Goal: Information Seeking & Learning: Compare options

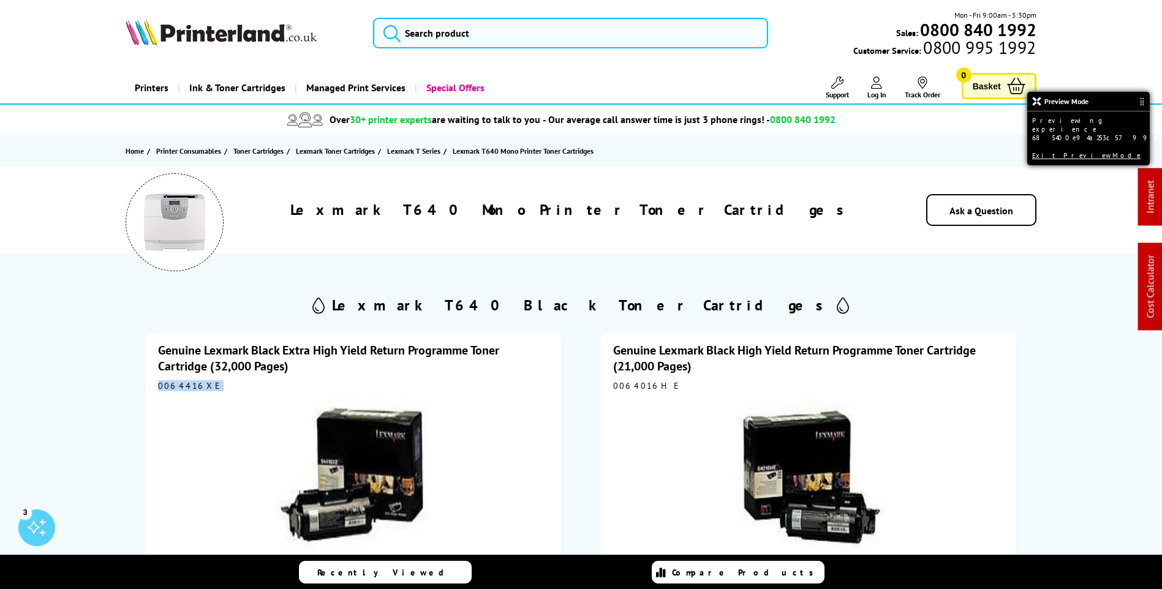
drag, startPoint x: 203, startPoint y: 387, endPoint x: 155, endPoint y: 388, distance: 47.8
click at [155, 388] on div "Genuine Lexmark Black Extra High Yield Return Programme Toner Cartridge (32,000…" at bounding box center [353, 526] width 415 height 386
copy div "0064416XE"
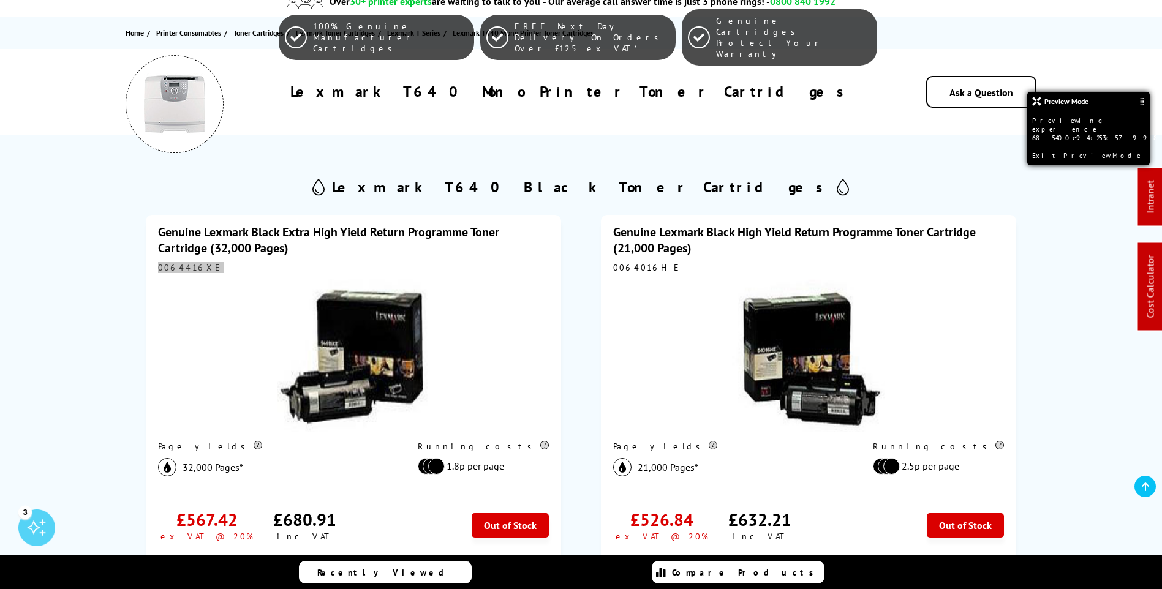
scroll to position [306, 0]
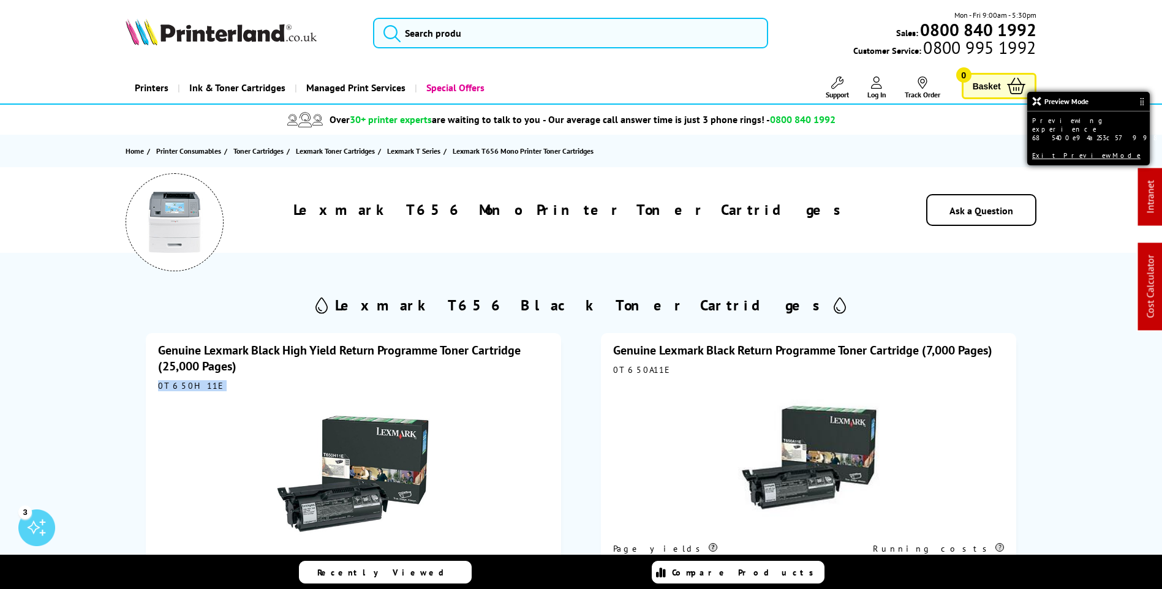
drag, startPoint x: 203, startPoint y: 386, endPoint x: 157, endPoint y: 386, distance: 45.9
click at [158, 386] on div "0T650H11E" at bounding box center [353, 385] width 391 height 11
copy div "0T650H11E"
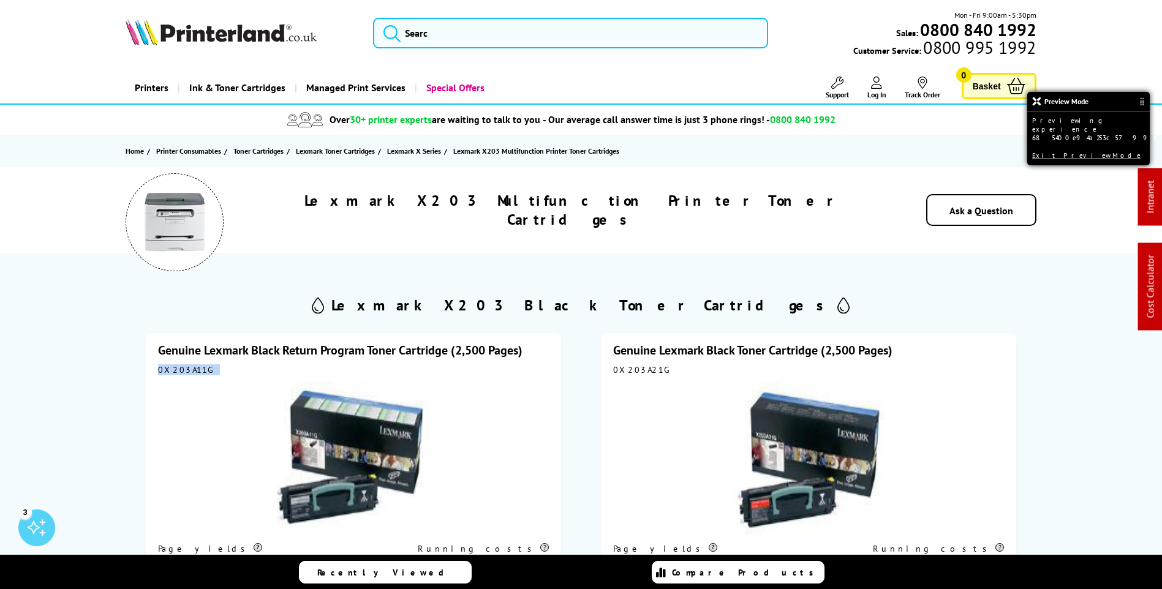
drag, startPoint x: 206, startPoint y: 372, endPoint x: 156, endPoint y: 371, distance: 50.2
click at [156, 371] on div "Genuine Lexmark Black Return Program Toner Cartridge (2,500 Pages) 0X203A11G Pa…" at bounding box center [353, 518] width 415 height 370
copy div "0X203A11G"
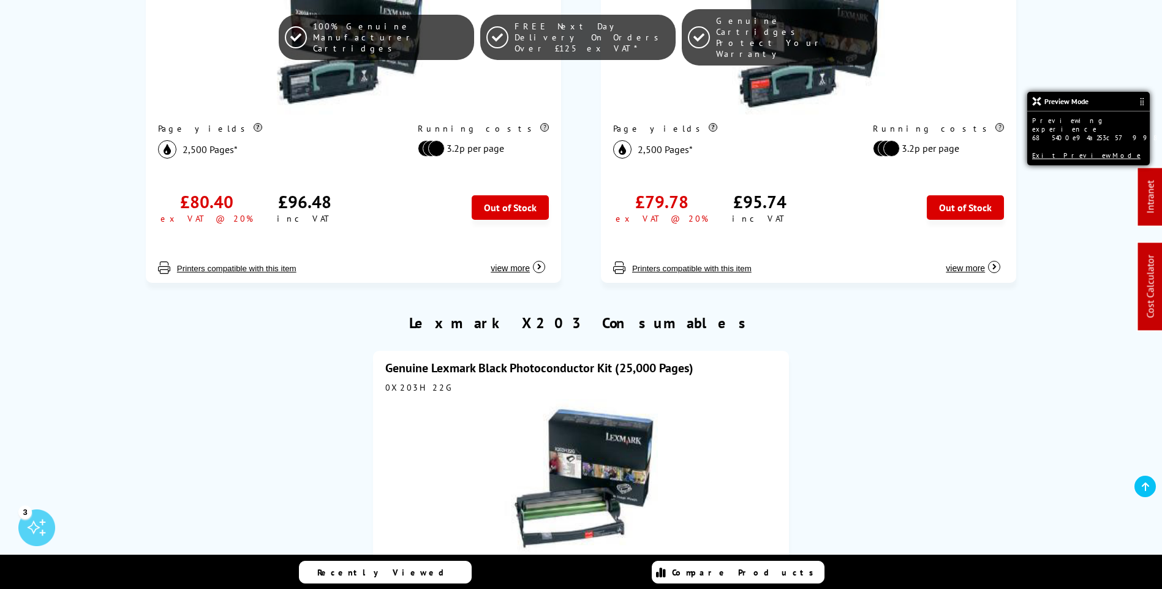
scroll to position [429, 0]
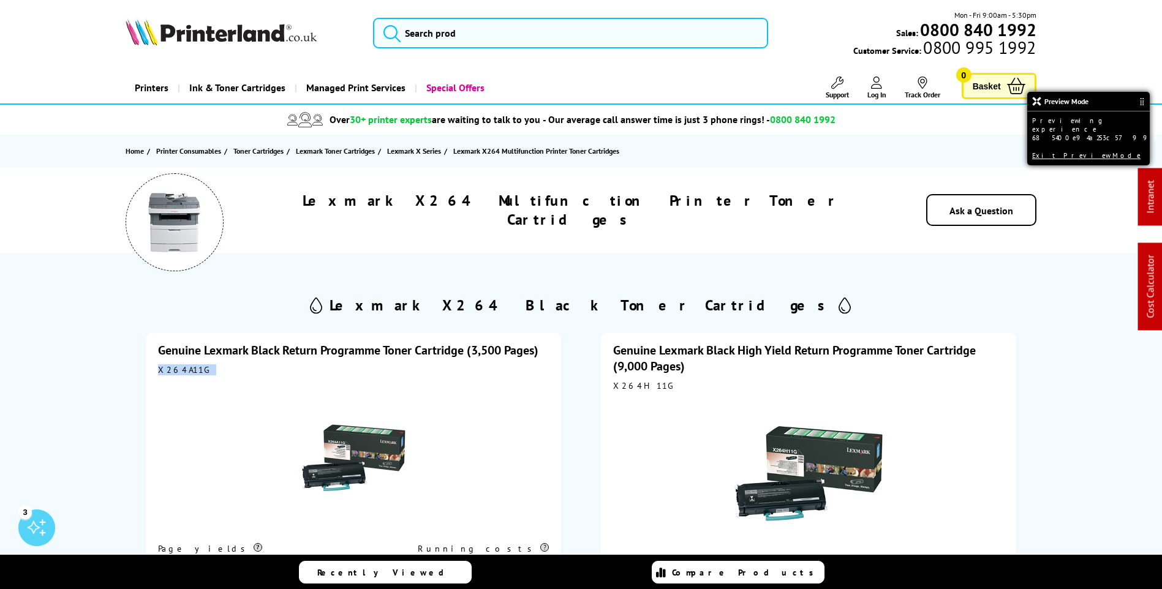
drag, startPoint x: 199, startPoint y: 371, endPoint x: 151, endPoint y: 371, distance: 48.4
click at [151, 371] on div "Genuine Lexmark Black Return Programme Toner Cartridge (3,500 Pages) X264A11G P…" at bounding box center [353, 518] width 415 height 370
copy div "X264A11G"
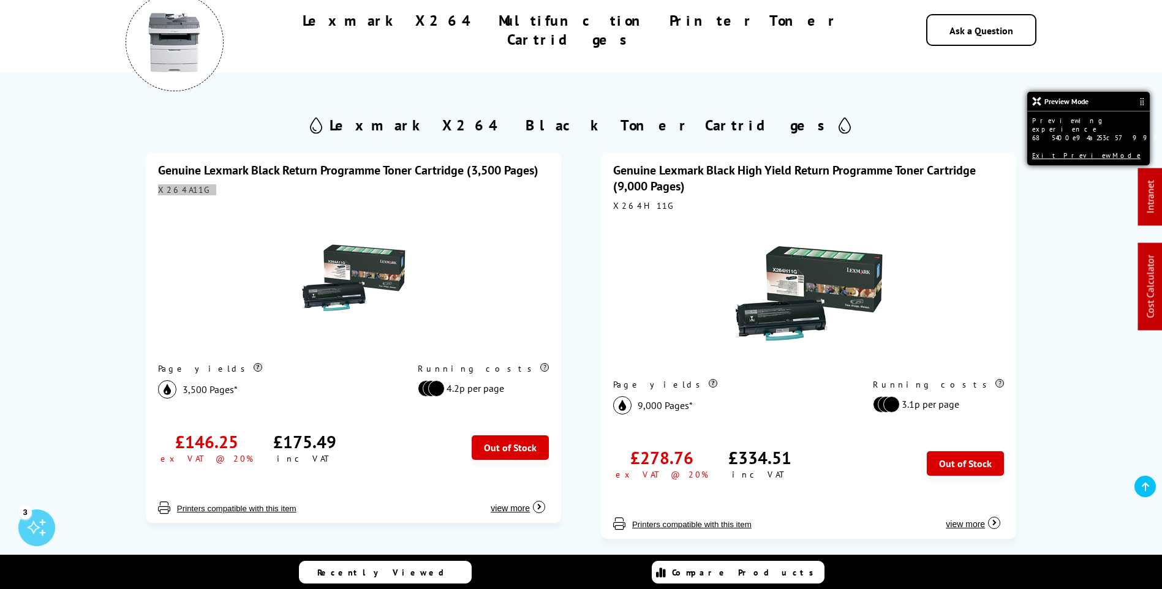
scroll to position [184, 0]
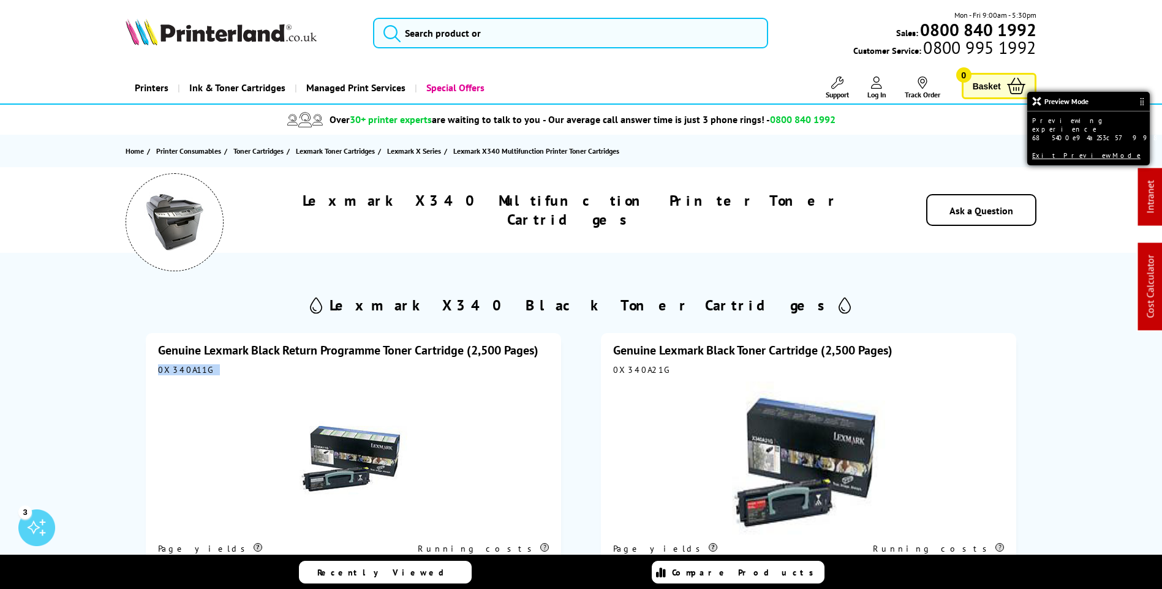
drag, startPoint x: 202, startPoint y: 370, endPoint x: 160, endPoint y: 371, distance: 42.3
click at [160, 371] on div "0X340A11G" at bounding box center [353, 369] width 391 height 11
copy div "0X340A11G"
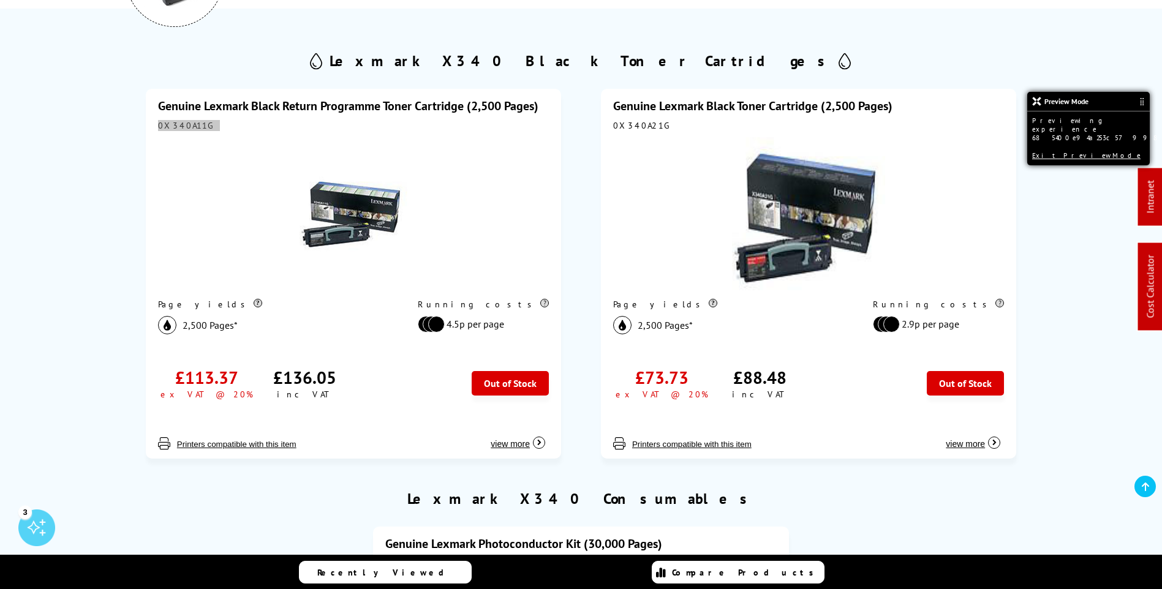
scroll to position [245, 0]
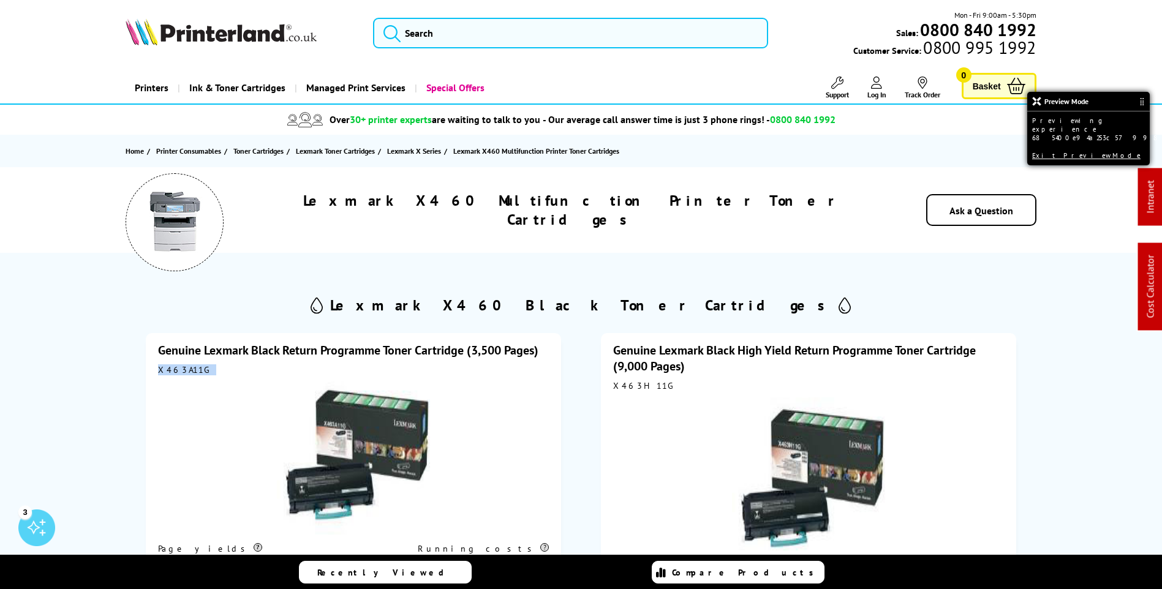
drag, startPoint x: 201, startPoint y: 370, endPoint x: 158, endPoint y: 374, distance: 43.0
click at [158, 374] on div "X463A11G" at bounding box center [353, 369] width 391 height 11
copy div "X463A11G"
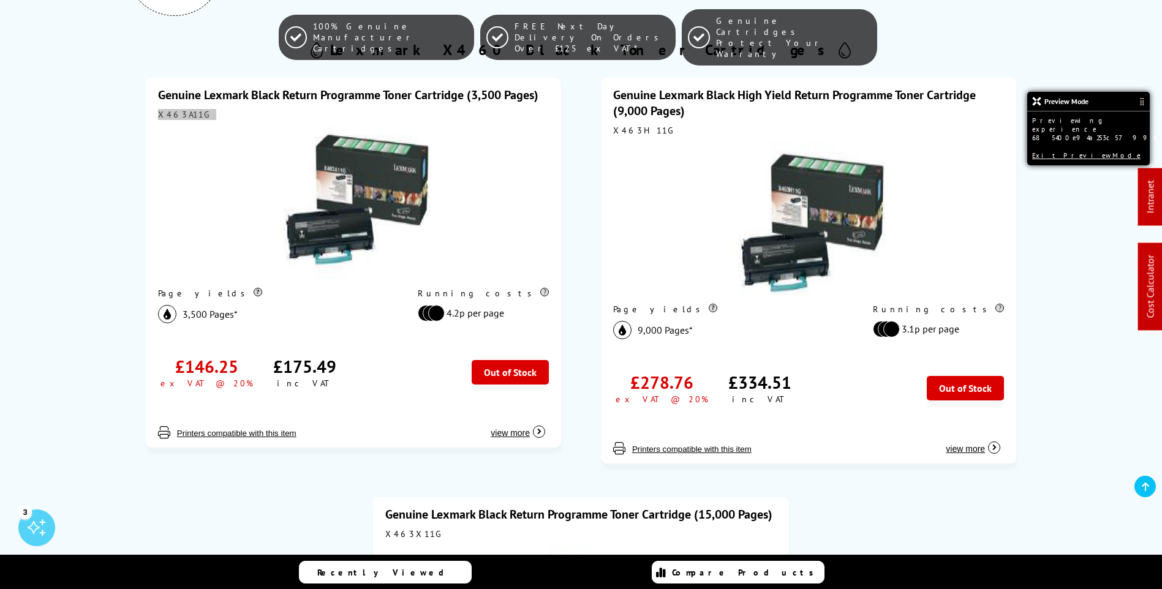
scroll to position [306, 0]
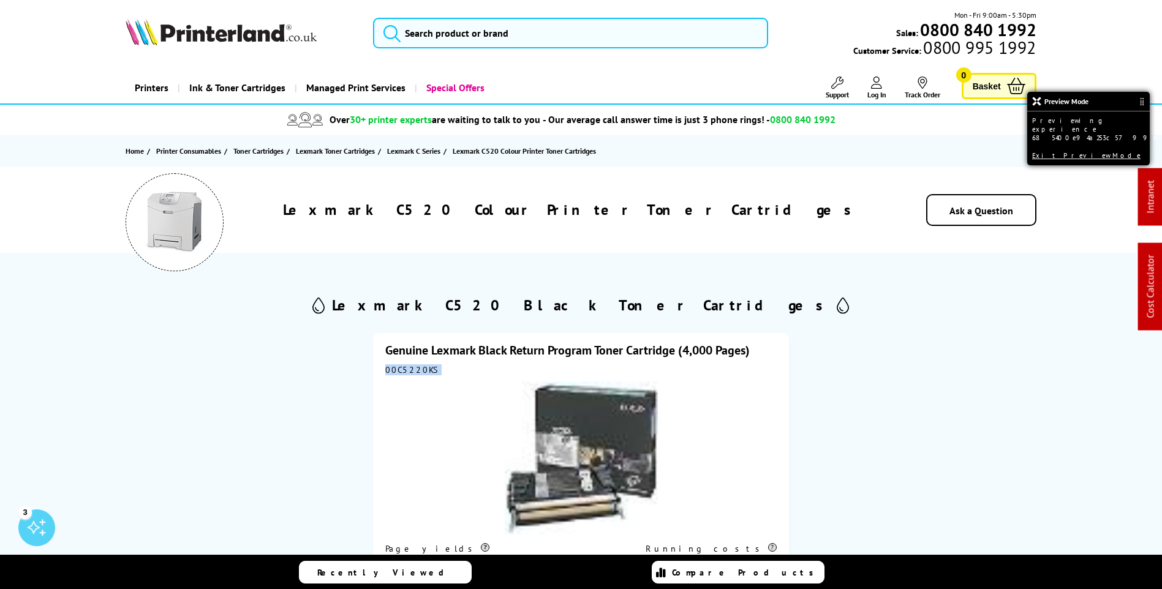
drag, startPoint x: 428, startPoint y: 368, endPoint x: 382, endPoint y: 371, distance: 46.7
click at [382, 371] on div "Genuine Lexmark Black Return Program Toner Cartridge (4,000 Pages) 00C5220KS Pa…" at bounding box center [580, 518] width 415 height 370
copy div "00C5220KS"
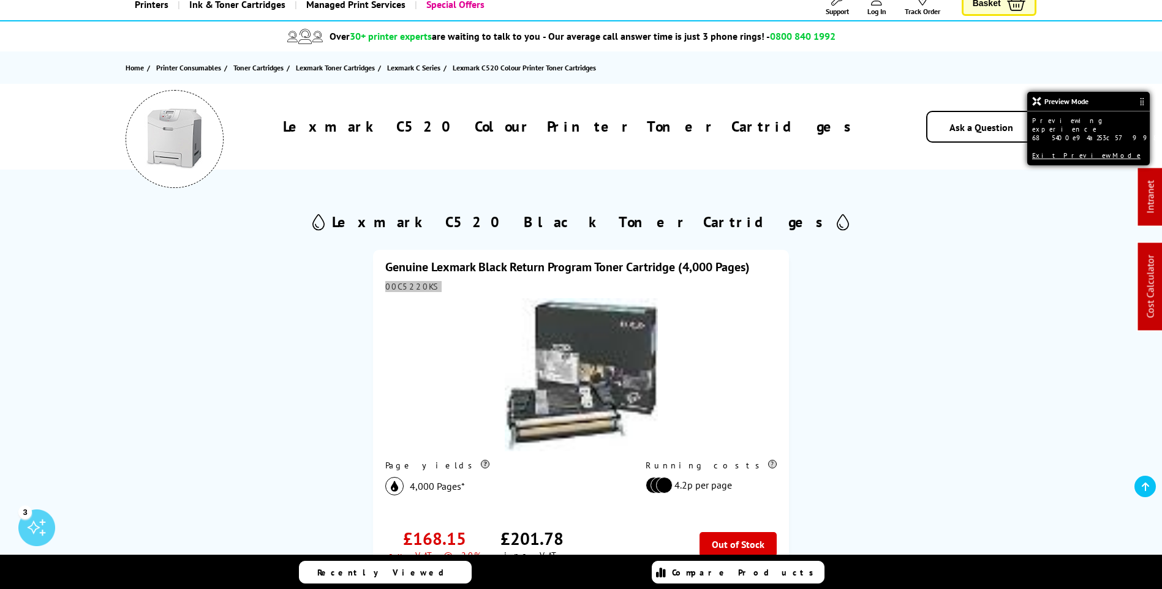
scroll to position [245, 0]
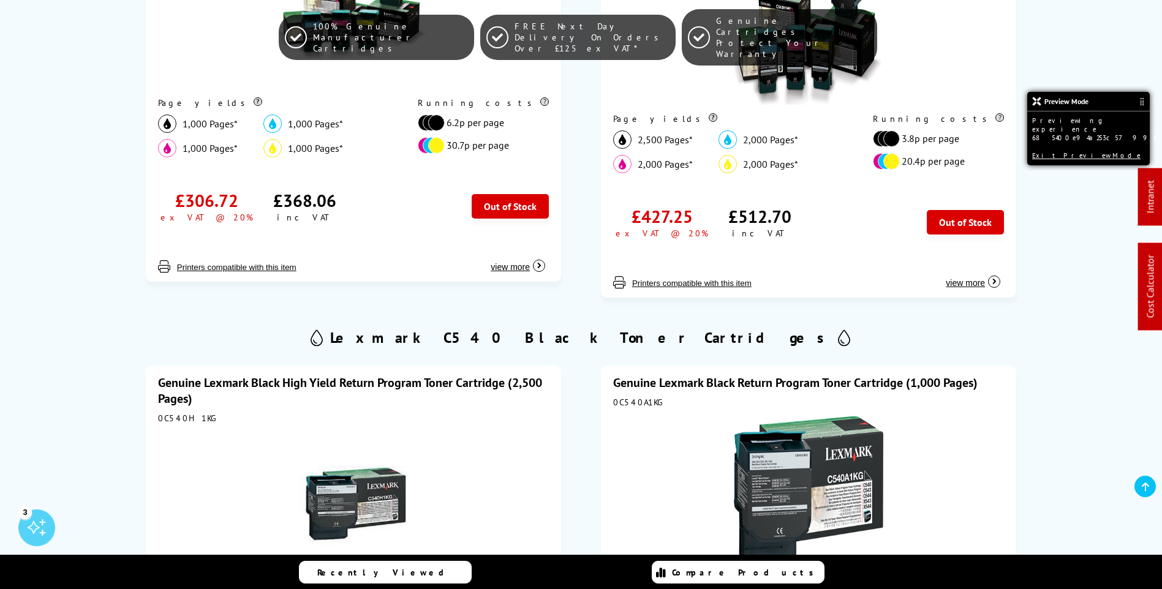
scroll to position [613, 0]
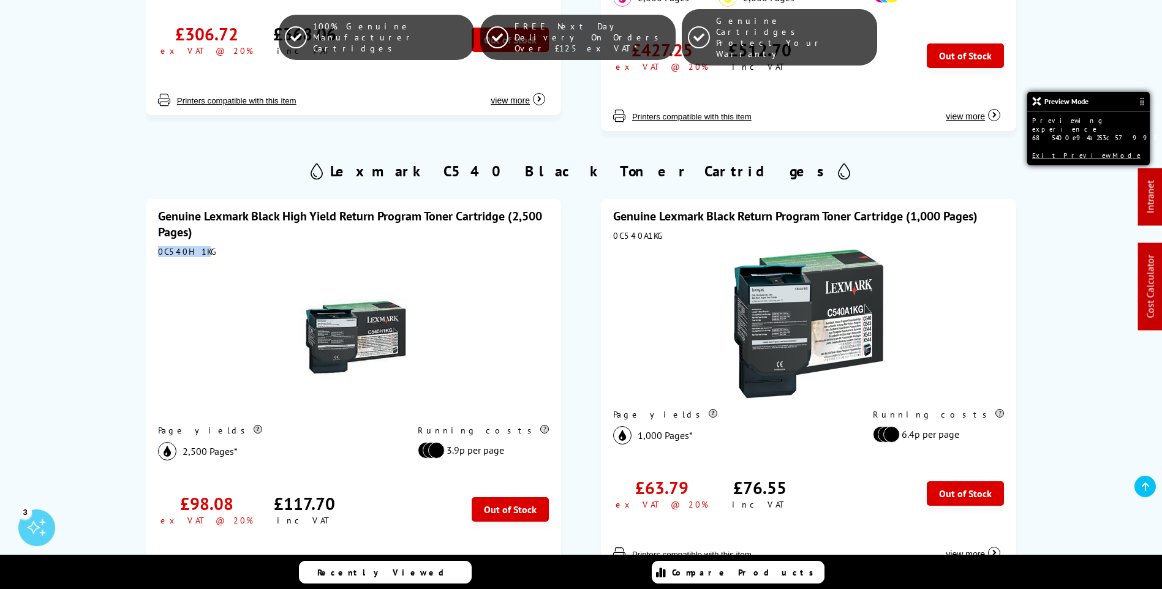
drag, startPoint x: 199, startPoint y: 254, endPoint x: 159, endPoint y: 254, distance: 40.4
click at [159, 254] on div "0C540H1KG" at bounding box center [353, 251] width 391 height 11
drag, startPoint x: 159, startPoint y: 254, endPoint x: 198, endPoint y: 251, distance: 39.9
click at [203, 251] on div "0C540H1KG" at bounding box center [353, 251] width 391 height 11
drag, startPoint x: 200, startPoint y: 251, endPoint x: 158, endPoint y: 252, distance: 41.7
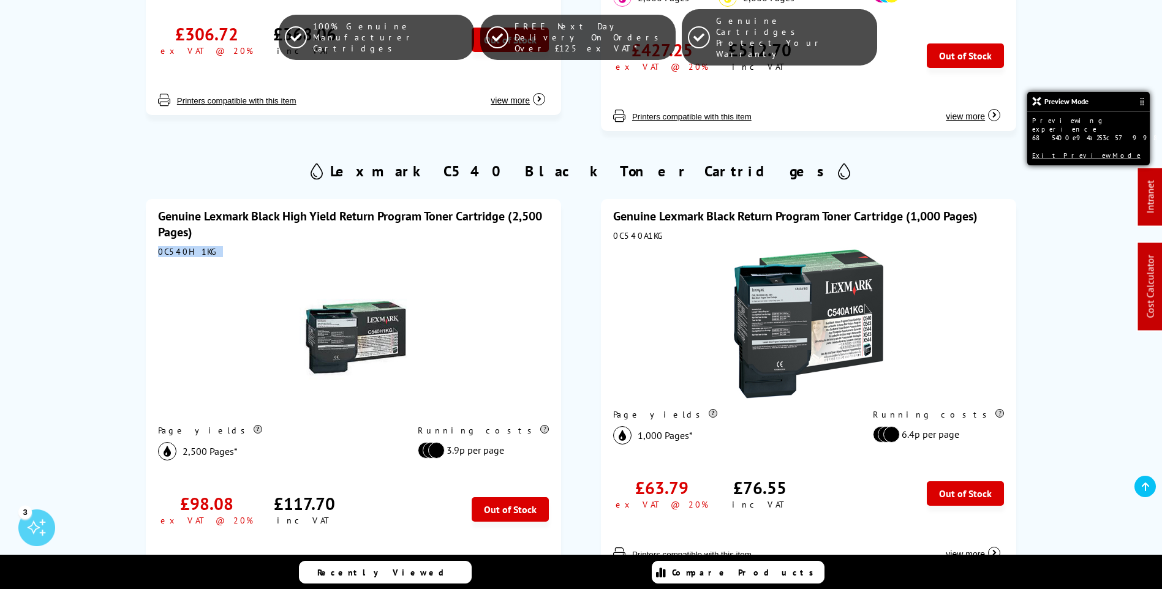
click at [159, 252] on div "0C540H1KG" at bounding box center [353, 251] width 391 height 11
copy div "0C540H1KG"
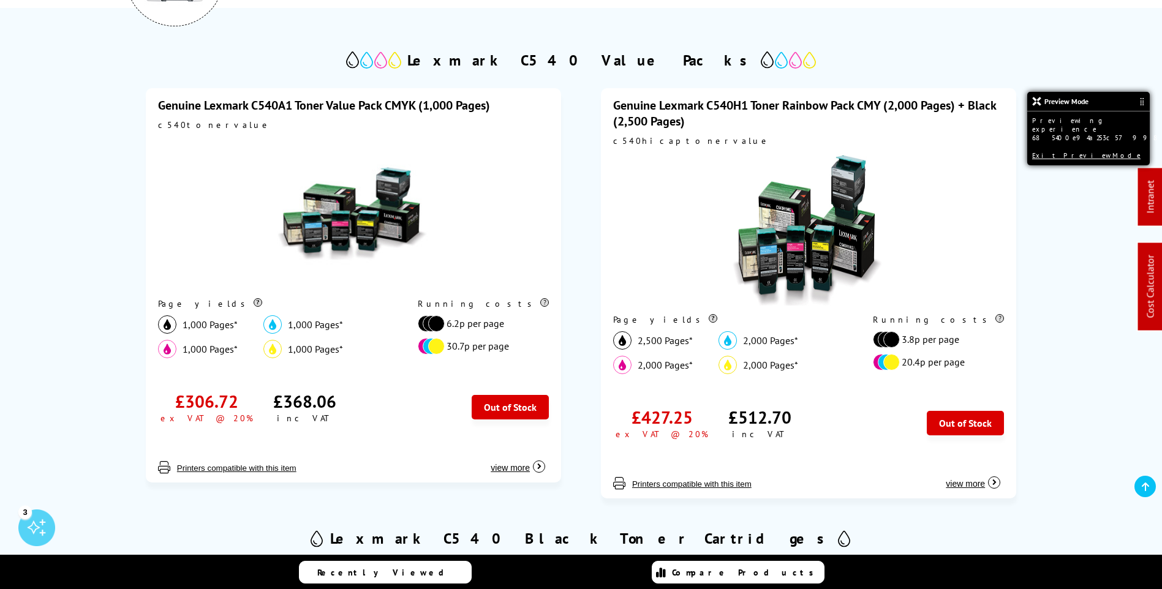
scroll to position [0, 0]
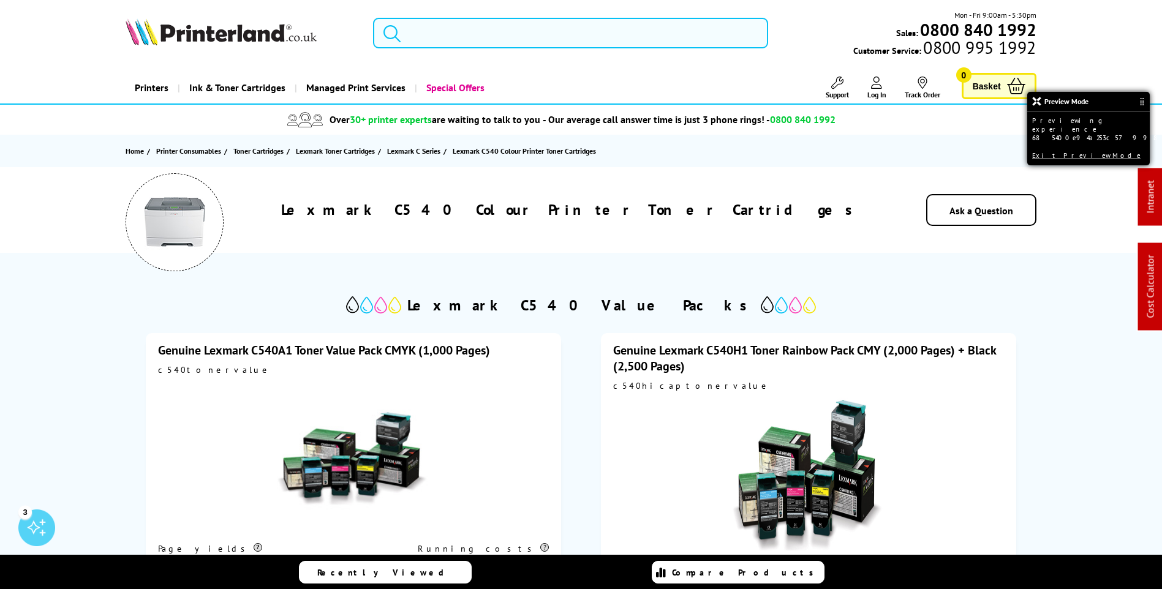
click at [448, 32] on input "search" at bounding box center [570, 33] width 395 height 31
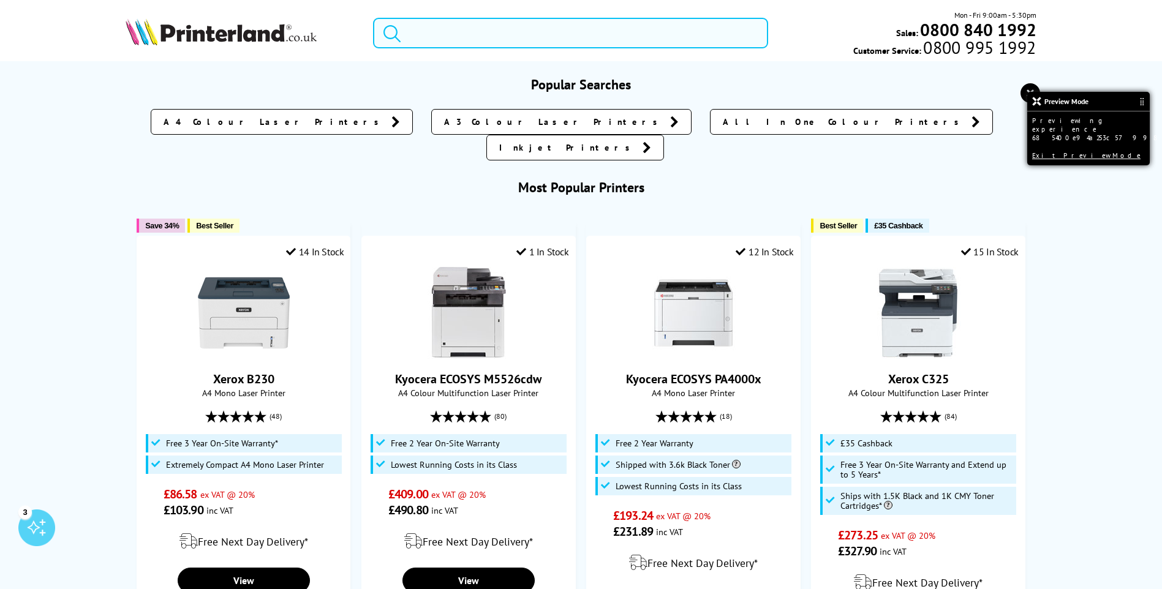
paste input "0C540H1KG"
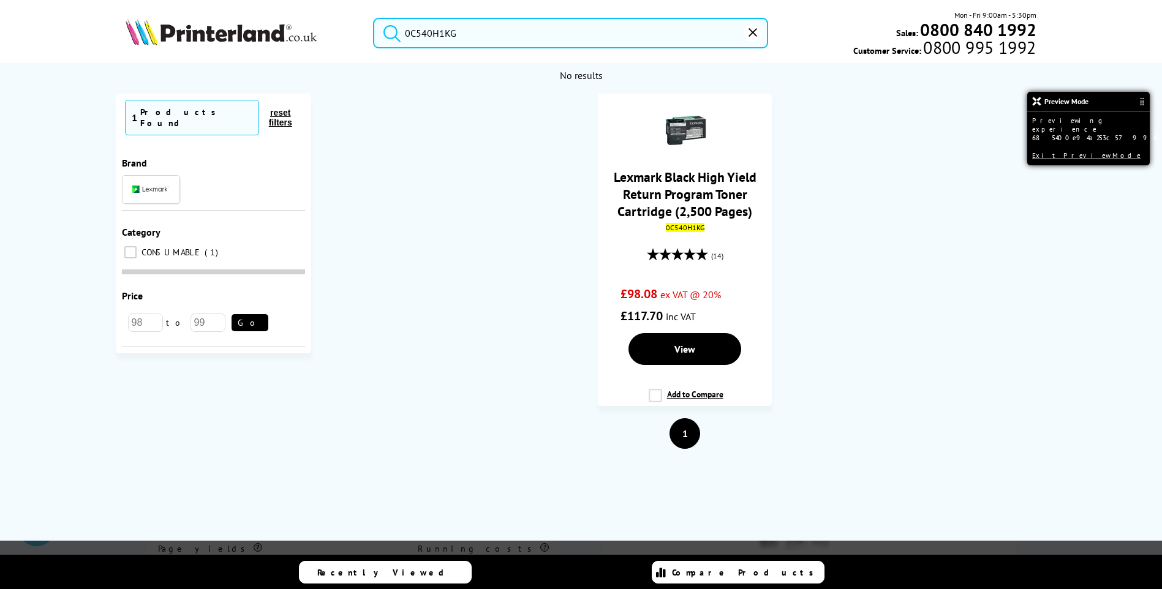
type input "0C540H1KG"
click at [374, 18] on button "submit" at bounding box center [389, 31] width 31 height 27
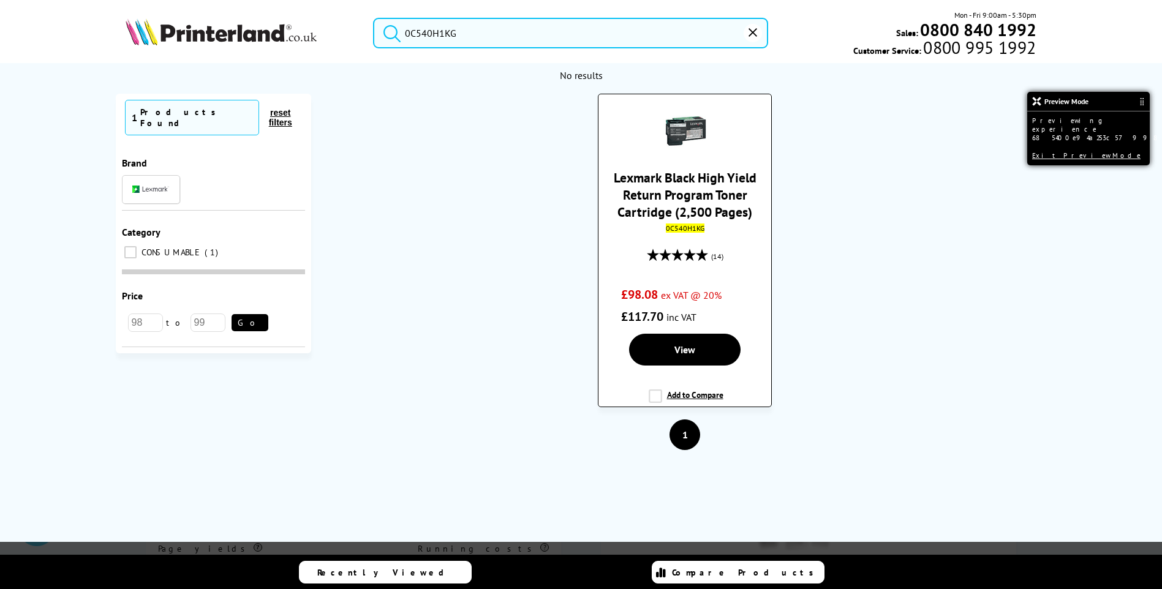
click at [672, 181] on link "Lexmark Black High Yield Return Program Toner Cartridge (2,500 Pages)" at bounding box center [685, 194] width 143 height 51
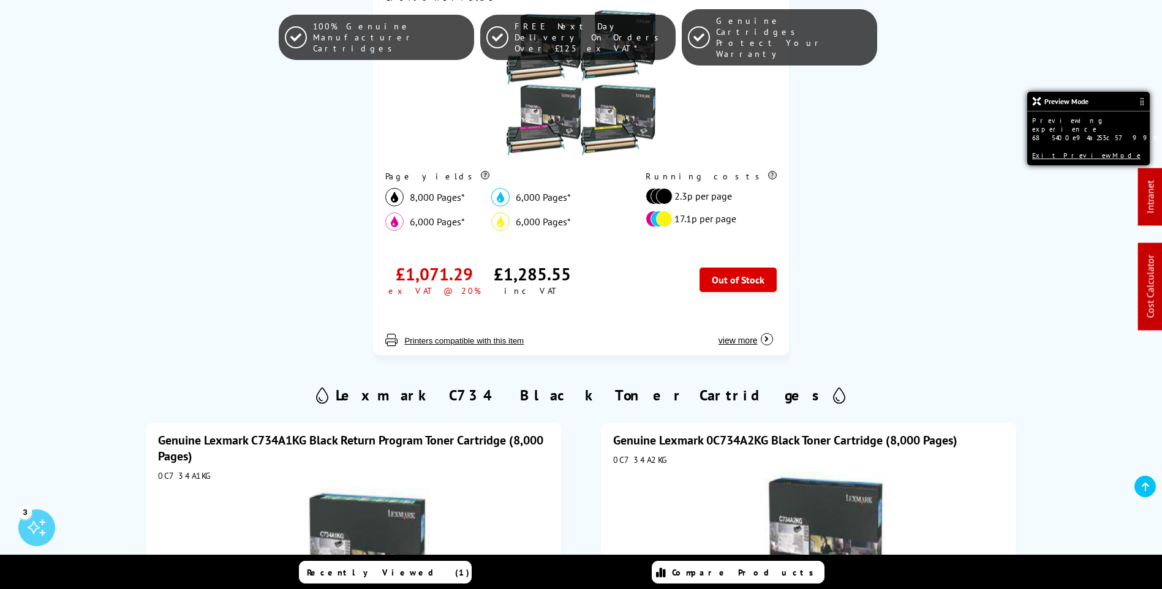
scroll to position [490, 0]
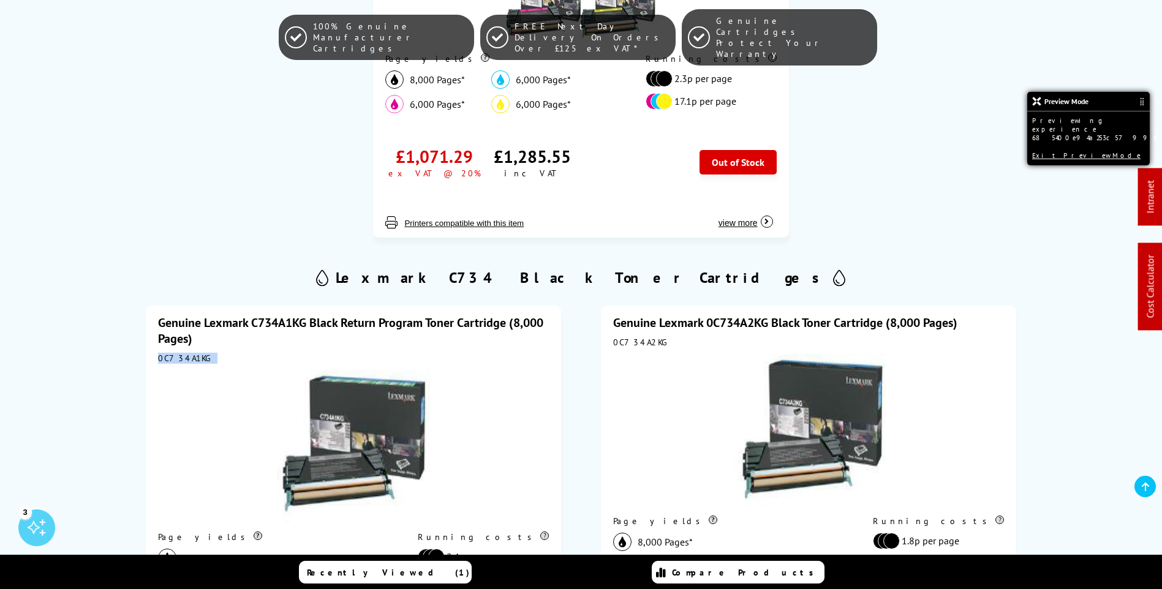
drag, startPoint x: 205, startPoint y: 360, endPoint x: 157, endPoint y: 358, distance: 47.8
click at [157, 358] on div "Genuine Lexmark C734A1KG Black Return Program Toner Cartridge (8,000 Pages) 0C7…" at bounding box center [353, 499] width 415 height 386
copy div "0C734A1KG"
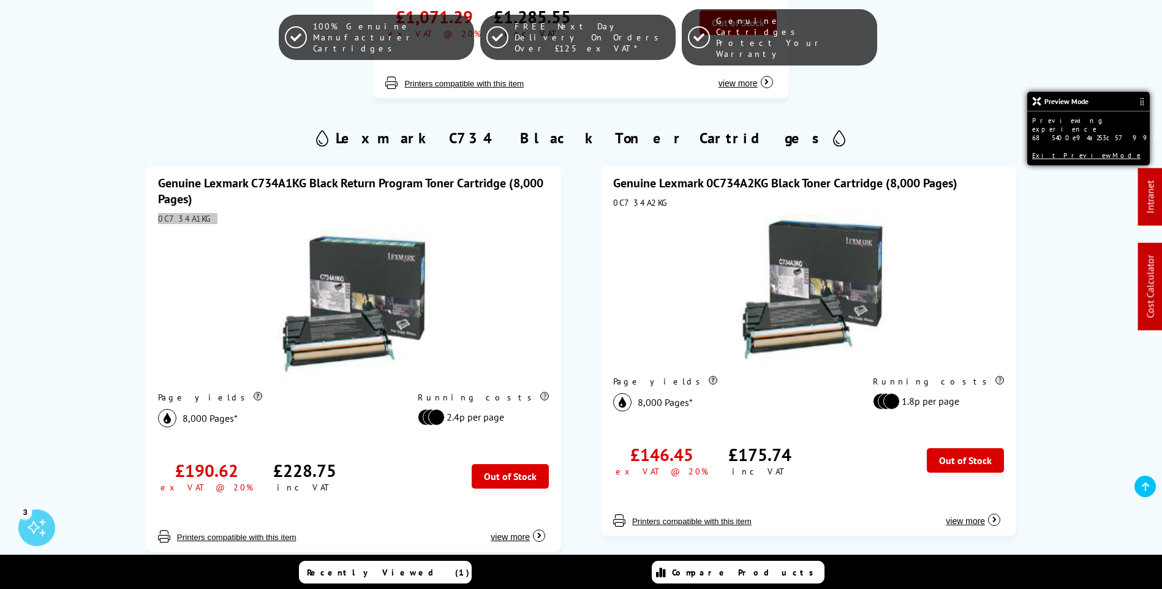
scroll to position [674, 0]
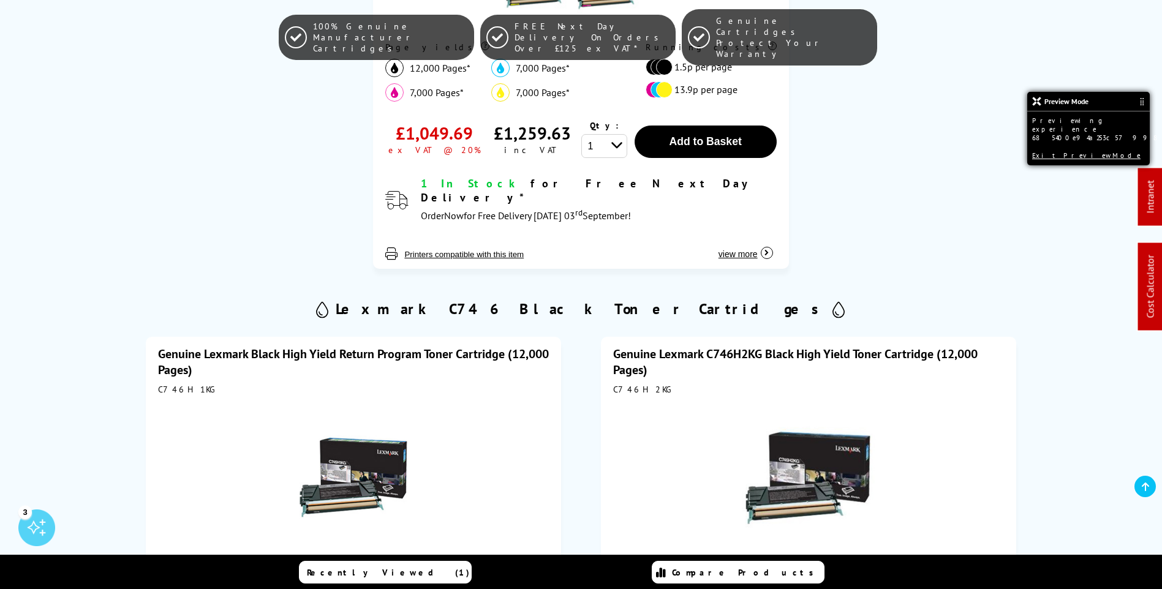
scroll to position [613, 0]
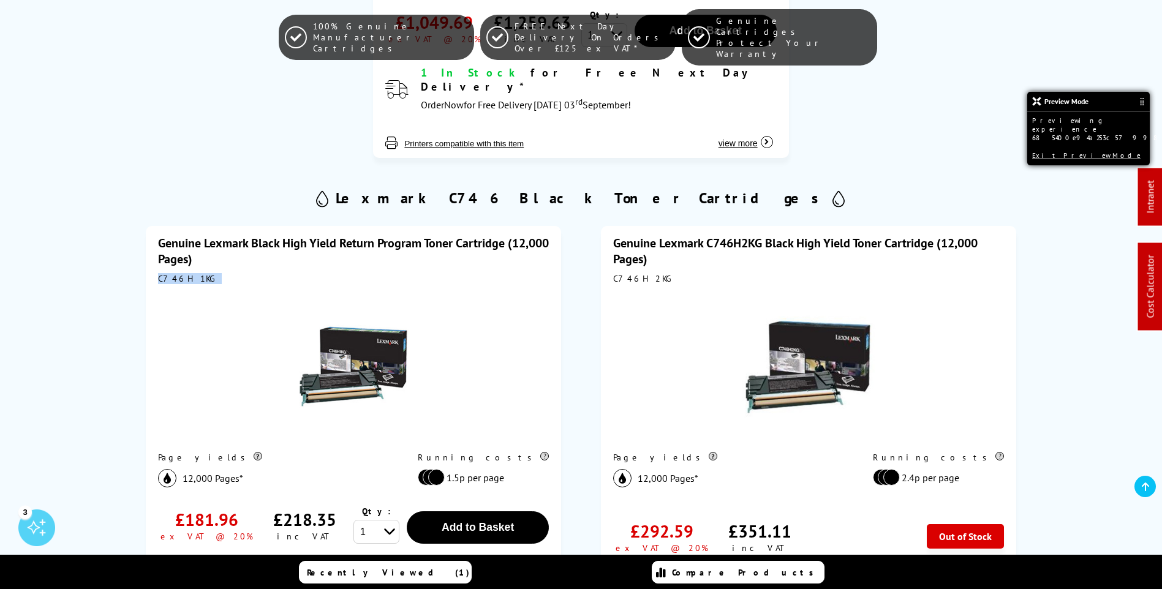
drag, startPoint x: 203, startPoint y: 263, endPoint x: 158, endPoint y: 263, distance: 44.7
click at [158, 273] on div "C746H1KG" at bounding box center [353, 278] width 391 height 11
copy div "C746H1KG"
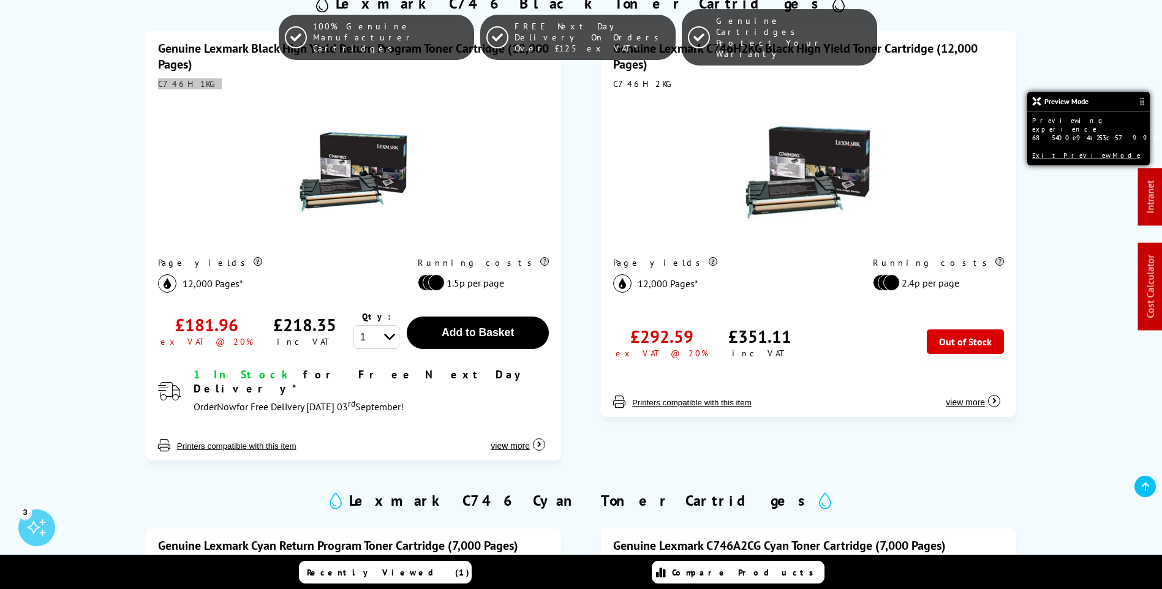
scroll to position [858, 0]
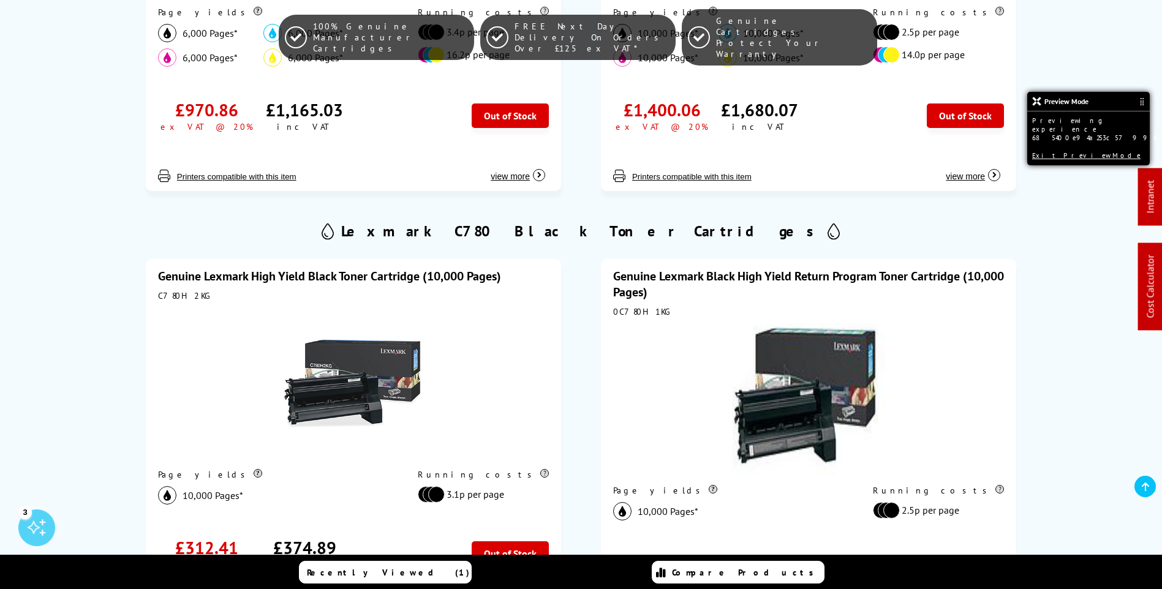
scroll to position [551, 0]
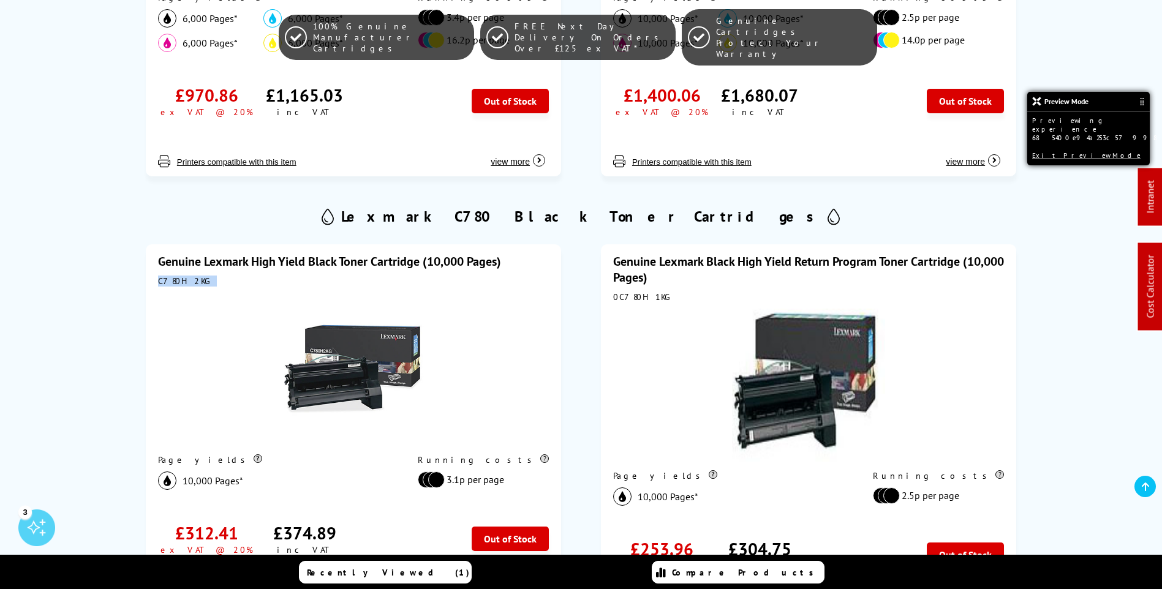
drag, startPoint x: 197, startPoint y: 284, endPoint x: 156, endPoint y: 281, distance: 41.2
click at [156, 281] on div "Genuine Lexmark High Yield Black Toner Cartridge (10,000 Pages) C780H2KG Page y…" at bounding box center [353, 429] width 415 height 370
copy div "C780H2KG"
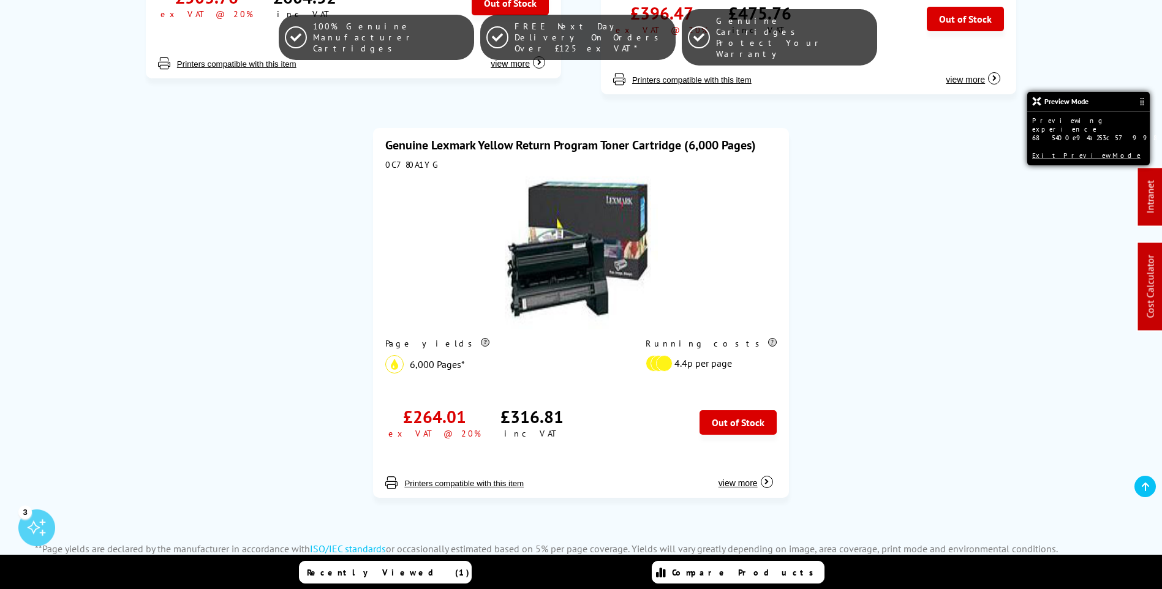
scroll to position [3675, 0]
drag, startPoint x: 432, startPoint y: 168, endPoint x: 384, endPoint y: 164, distance: 48.6
click at [384, 164] on div "Genuine Lexmark Yellow Return Program Toner Cartridge (6,000 Pages) 0C780A1YG P…" at bounding box center [580, 314] width 415 height 370
copy div "0C780A1YG"
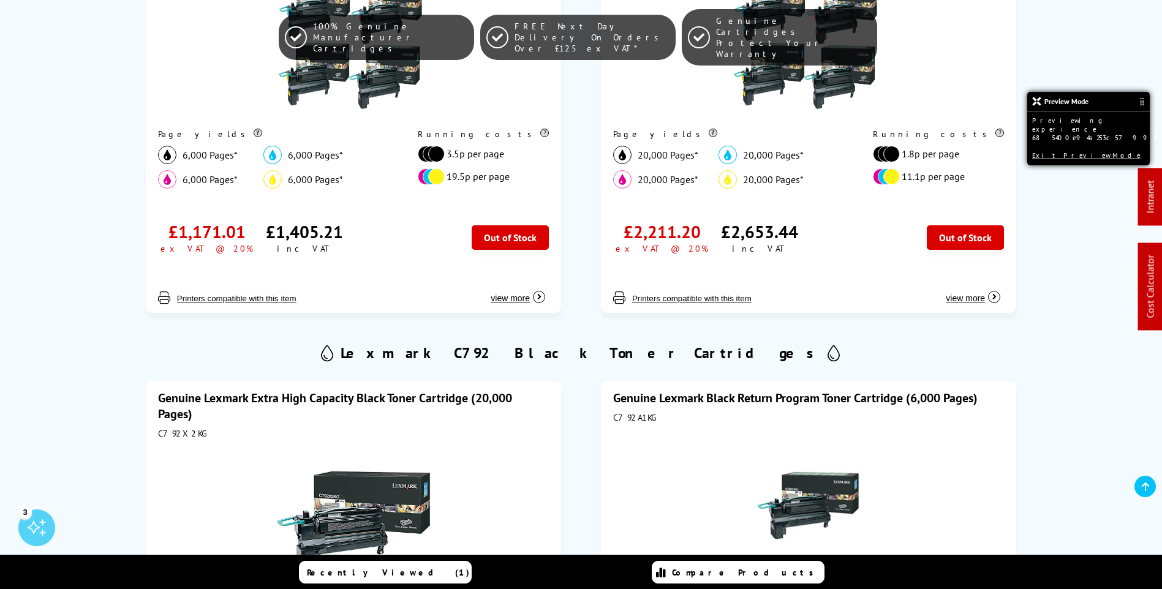
scroll to position [551, 0]
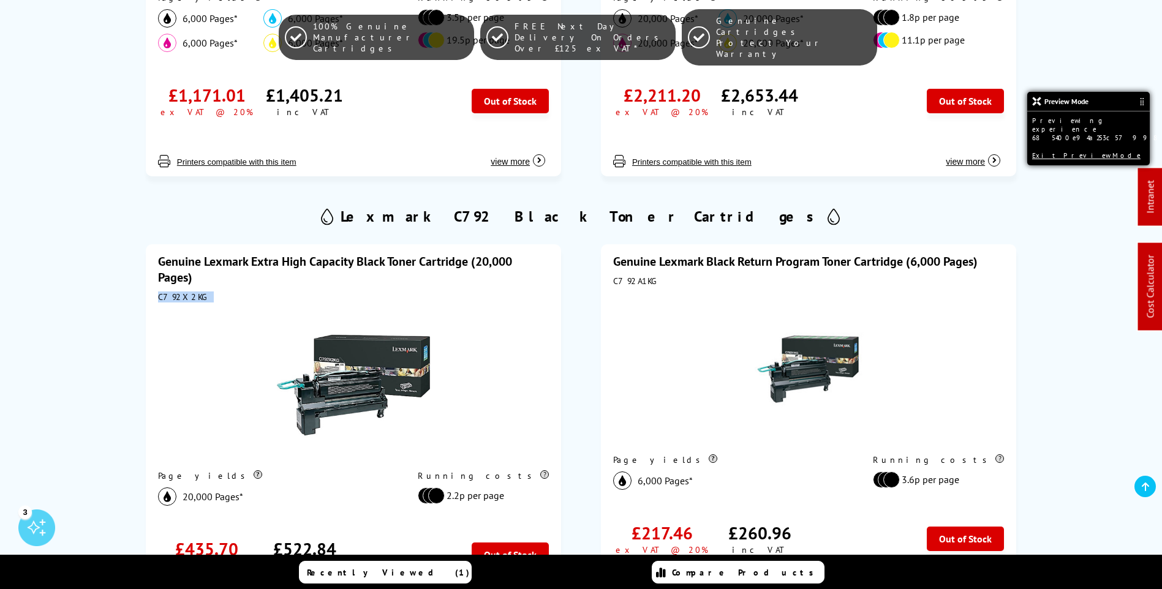
drag, startPoint x: 203, startPoint y: 296, endPoint x: 153, endPoint y: 300, distance: 50.4
click at [153, 300] on div "Genuine Lexmark Extra High Capacity Black Toner Cartridge (20,000 Pages) C792X2…" at bounding box center [353, 437] width 415 height 386
copy div "C792X2KG"
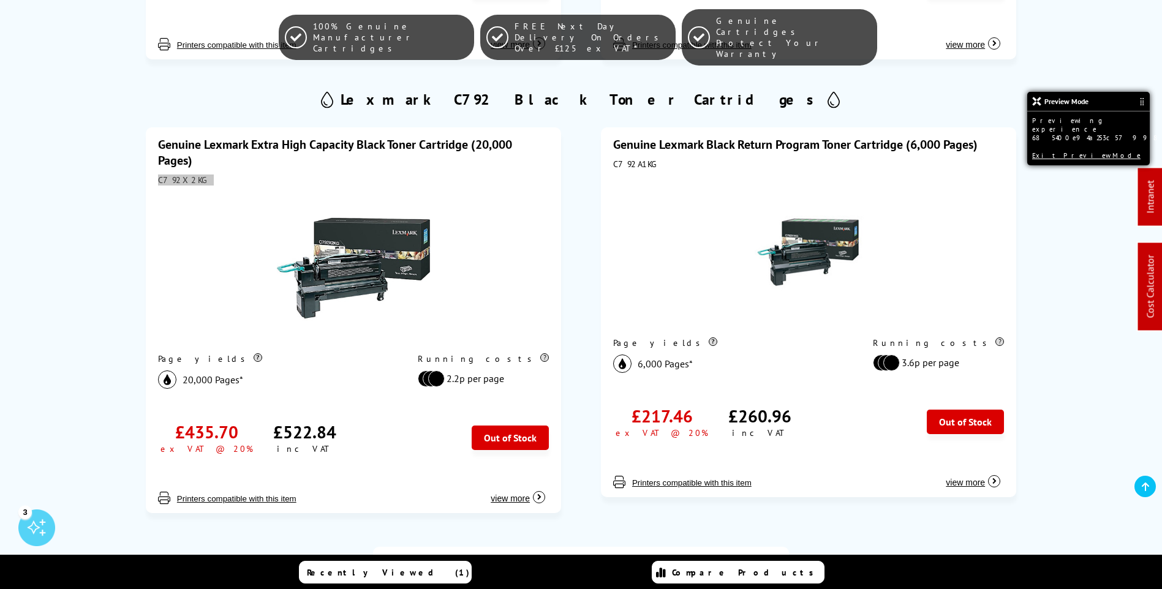
scroll to position [674, 0]
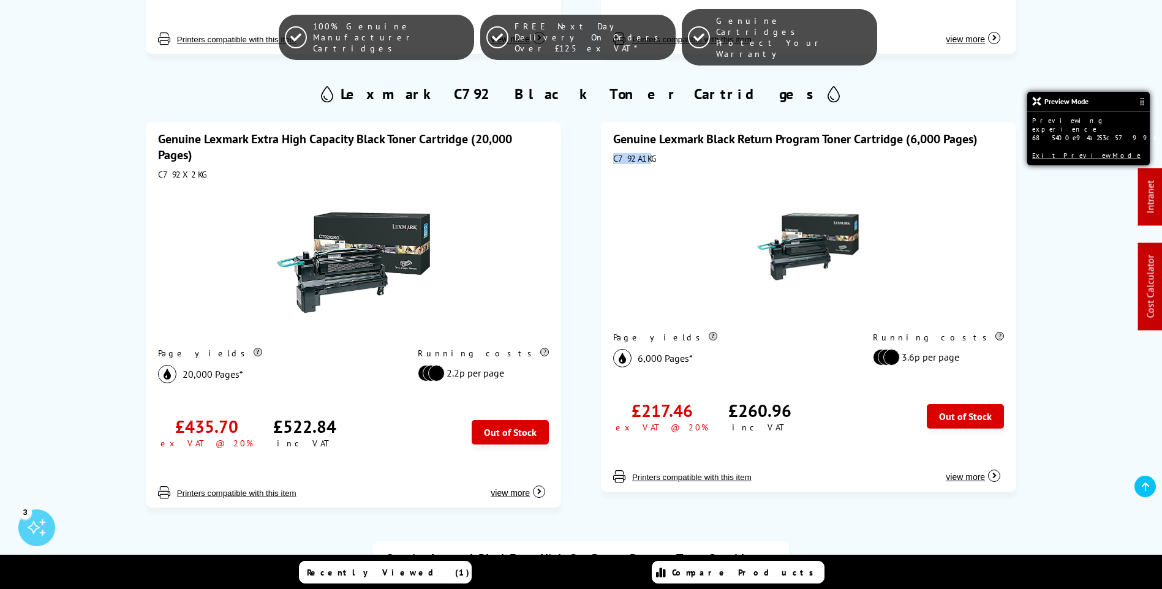
drag, startPoint x: 648, startPoint y: 157, endPoint x: 603, endPoint y: 160, distance: 45.4
click at [603, 160] on div "Genuine Lexmark Black Return Program Toner Cartridge (6,000 Pages) C792A1KG Pag…" at bounding box center [808, 307] width 415 height 370
drag, startPoint x: 603, startPoint y: 160, endPoint x: 647, endPoint y: 153, distance: 45.3
click at [647, 153] on div "C792A1KG" at bounding box center [808, 158] width 391 height 11
drag, startPoint x: 652, startPoint y: 158, endPoint x: 611, endPoint y: 160, distance: 40.5
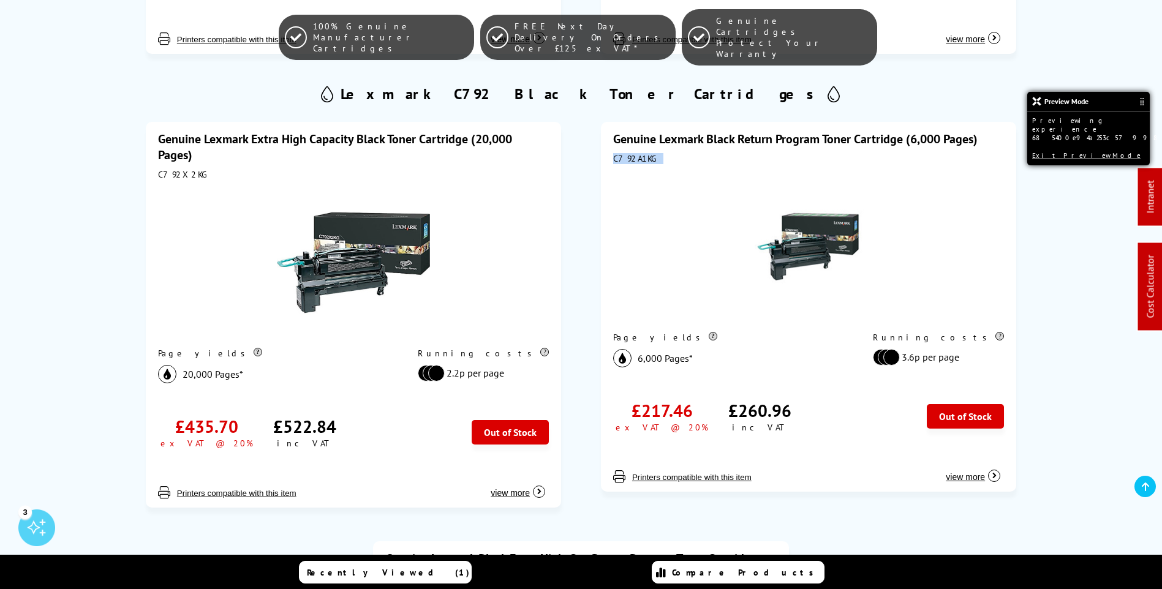
click at [611, 160] on div "Genuine Lexmark Black Return Program Toner Cartridge (6,000 Pages) C792A1KG Pag…" at bounding box center [808, 307] width 415 height 370
copy div "C792A1KG"
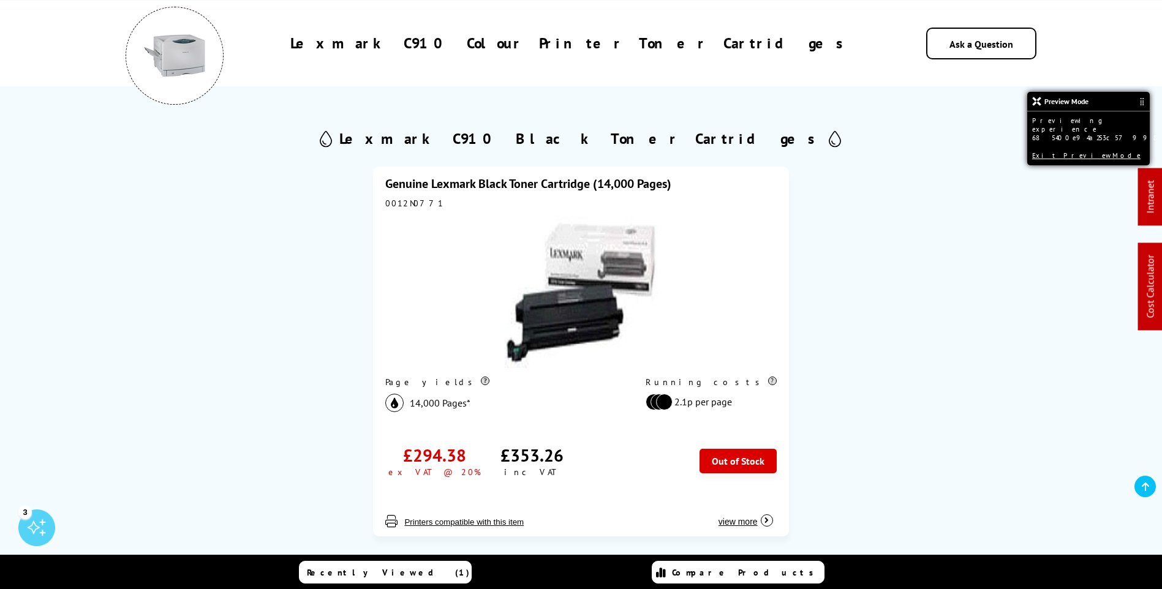
scroll to position [184, 0]
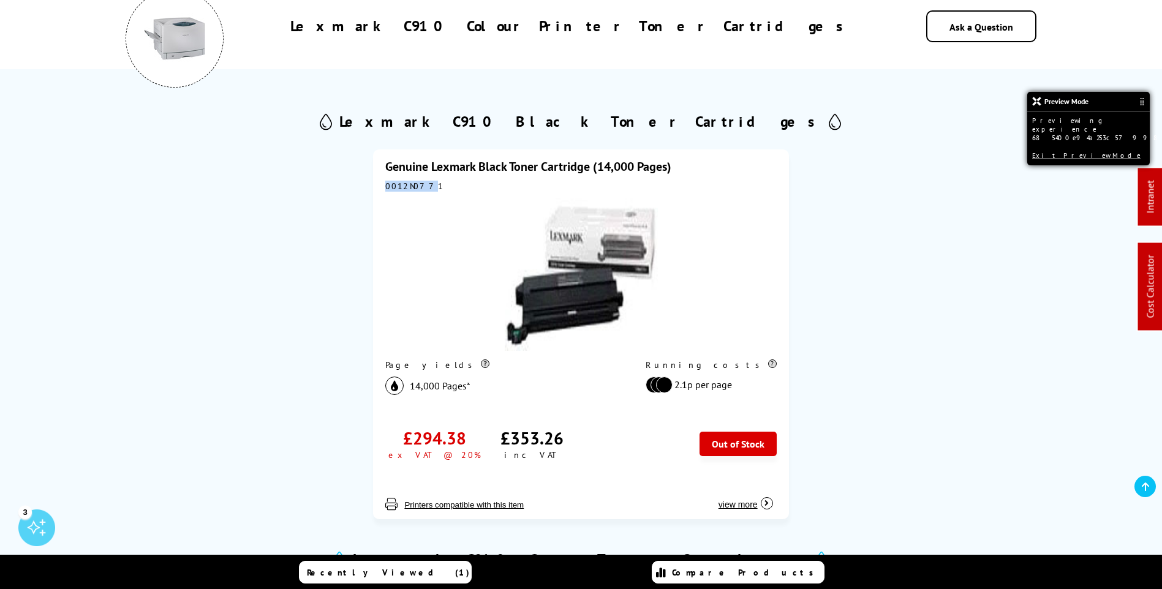
drag, startPoint x: 426, startPoint y: 186, endPoint x: 373, endPoint y: 187, distance: 53.3
click at [373, 187] on div "Genuine Lexmark Black Toner Cartridge (14,000 Pages) 0012N0771 Page yields 14,0…" at bounding box center [580, 334] width 415 height 370
drag, startPoint x: 373, startPoint y: 187, endPoint x: 432, endPoint y: 189, distance: 58.8
click at [432, 189] on div "0012N0771" at bounding box center [580, 186] width 391 height 11
drag, startPoint x: 432, startPoint y: 189, endPoint x: 378, endPoint y: 189, distance: 53.9
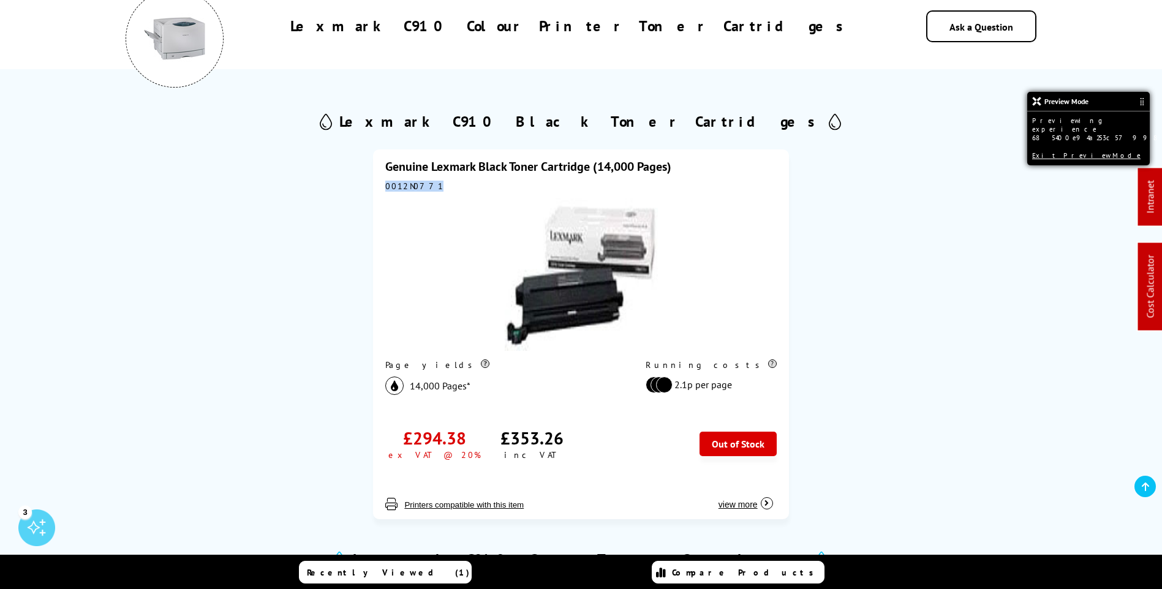
click at [378, 189] on div "Genuine Lexmark Black Toner Cartridge (14,000 Pages) 0012N0771 Page yields 14,0…" at bounding box center [580, 334] width 415 height 370
copy div "0012N0771"
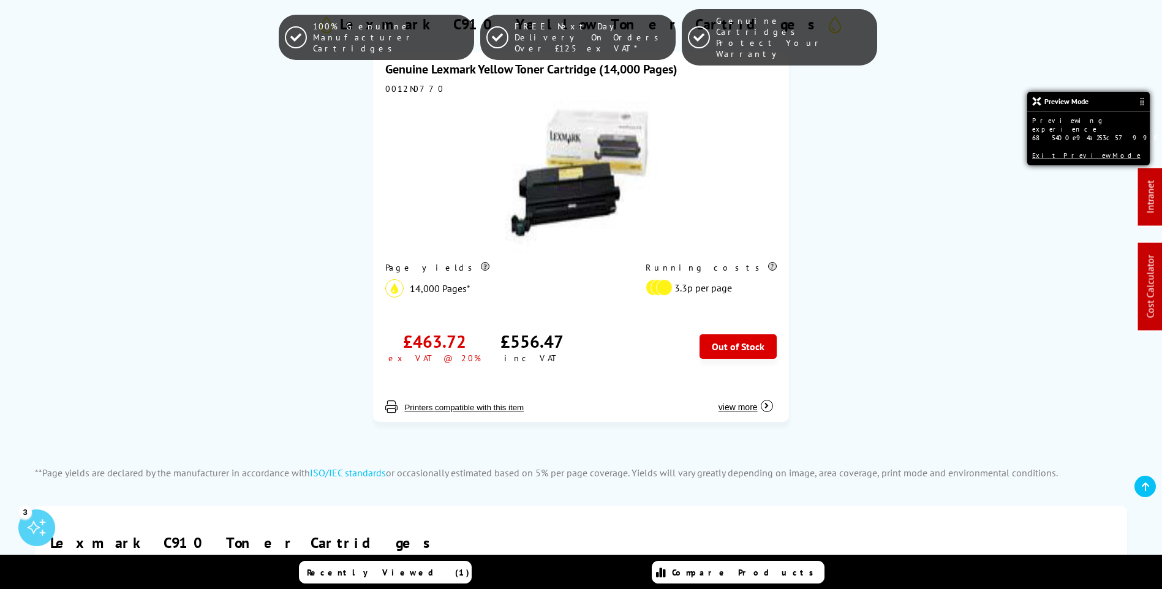
scroll to position [1838, 0]
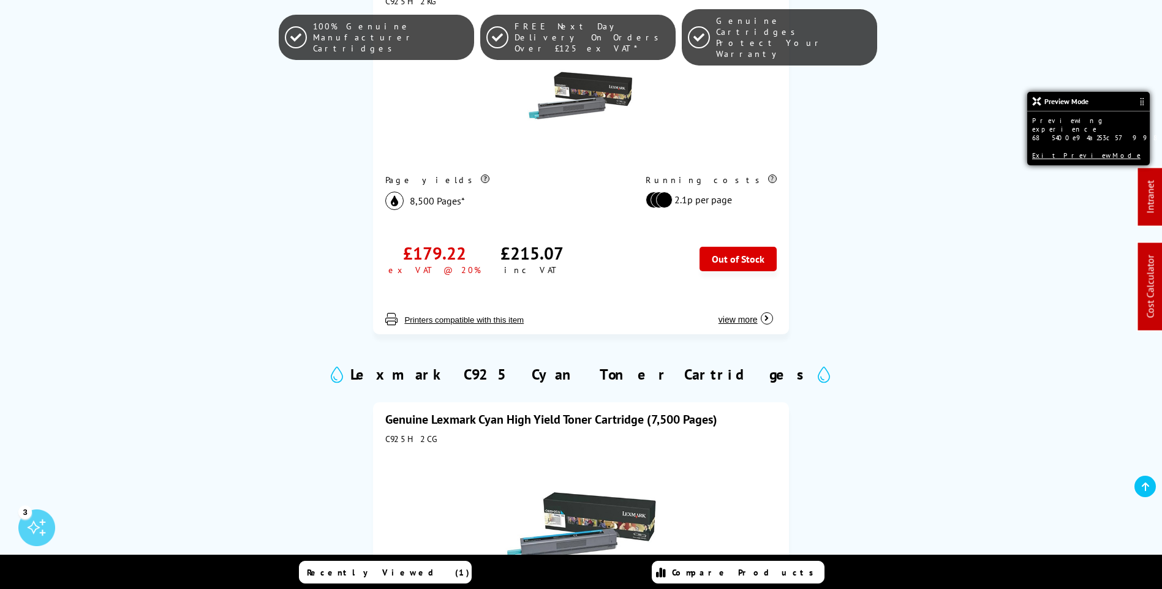
scroll to position [674, 0]
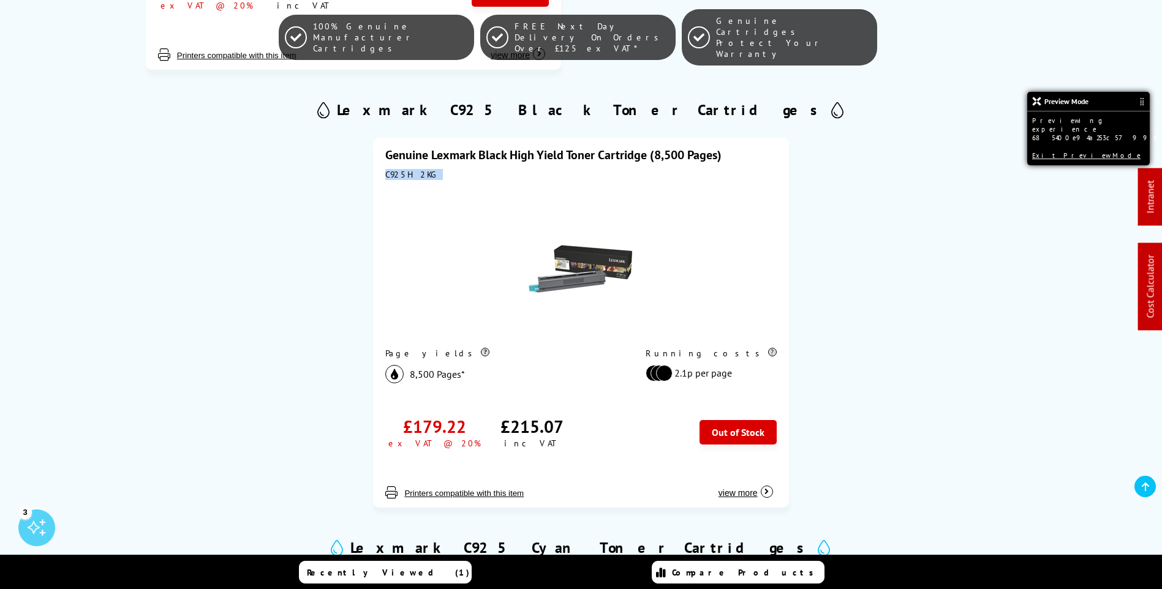
drag, startPoint x: 426, startPoint y: 177, endPoint x: 385, endPoint y: 179, distance: 41.7
click at [385, 179] on div "Genuine Lexmark Black High Yield Toner Cartridge (8,500 Pages) C925H2KG Page yi…" at bounding box center [580, 323] width 415 height 370
copy div "C925H2KG"
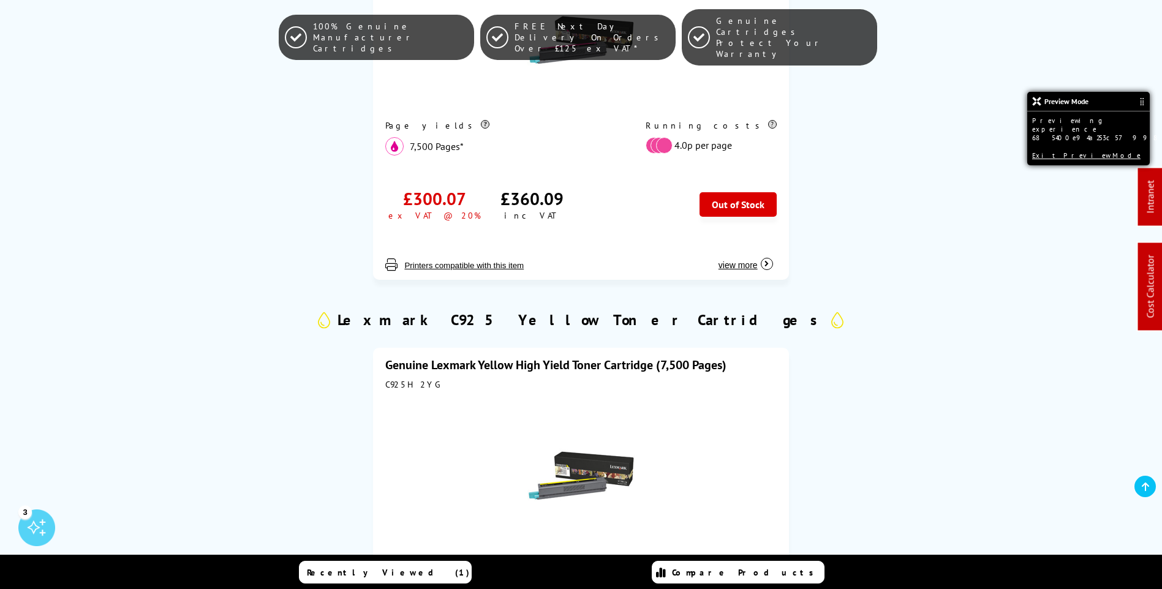
scroll to position [1776, 0]
drag, startPoint x: 426, startPoint y: 383, endPoint x: 383, endPoint y: 384, distance: 42.3
click at [383, 384] on div "Genuine Lexmark Yellow High Yield Toner Cartridge (7,500 Pages) C925H2YG Page y…" at bounding box center [580, 534] width 415 height 370
copy div "C925H2YG"
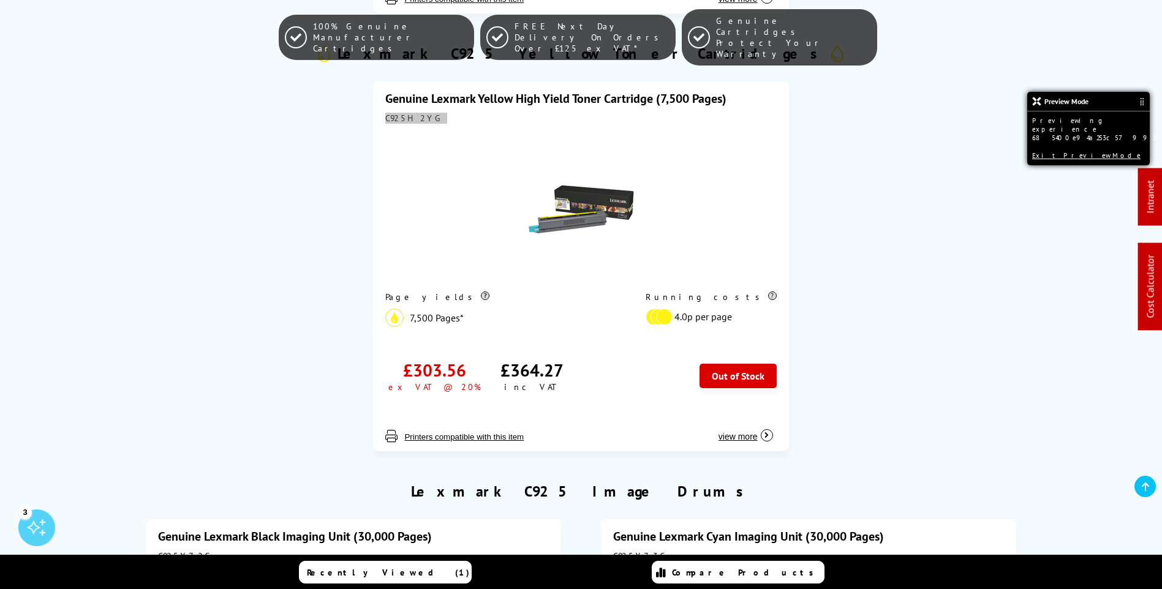
scroll to position [2083, 0]
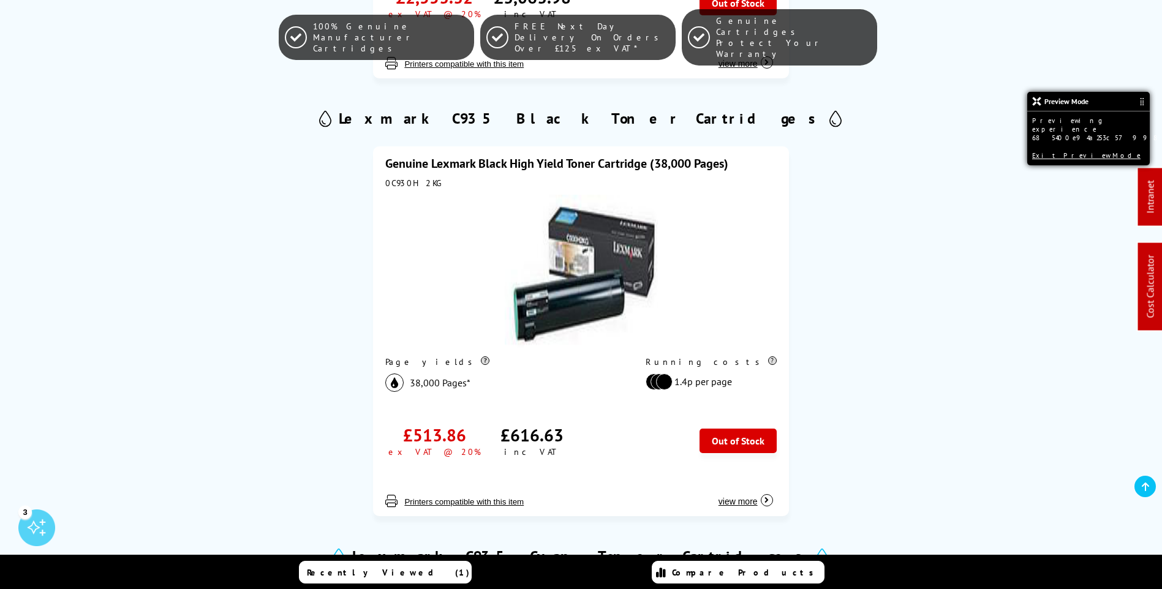
scroll to position [674, 0]
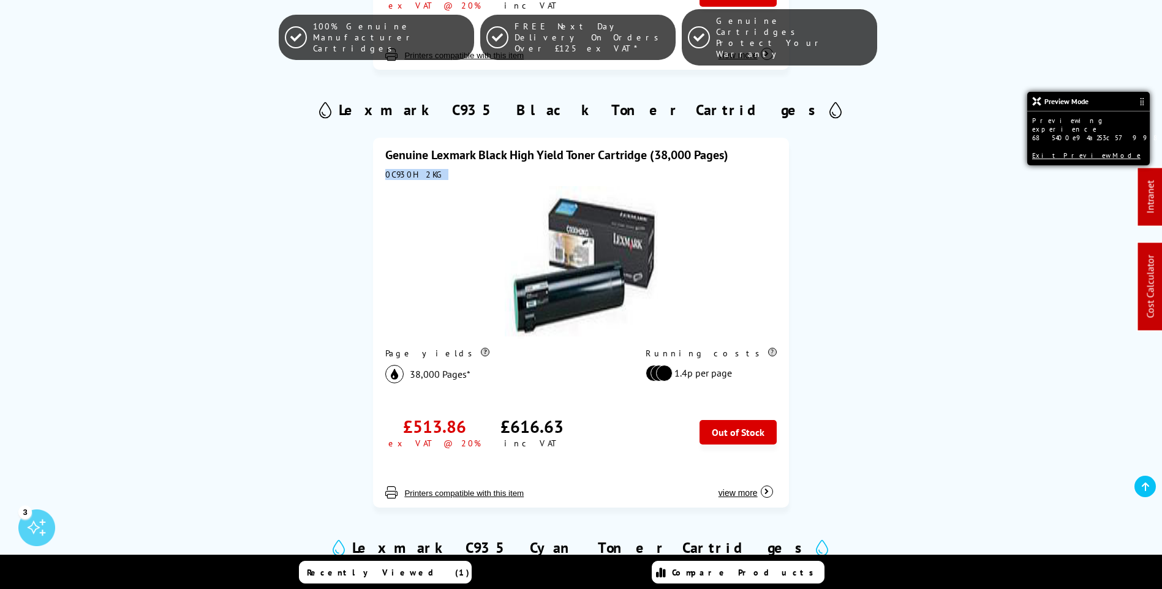
drag, startPoint x: 434, startPoint y: 177, endPoint x: 386, endPoint y: 174, distance: 47.3
click at [386, 174] on div "0C930H2KG" at bounding box center [580, 174] width 391 height 11
copy div "0C930H2KG"
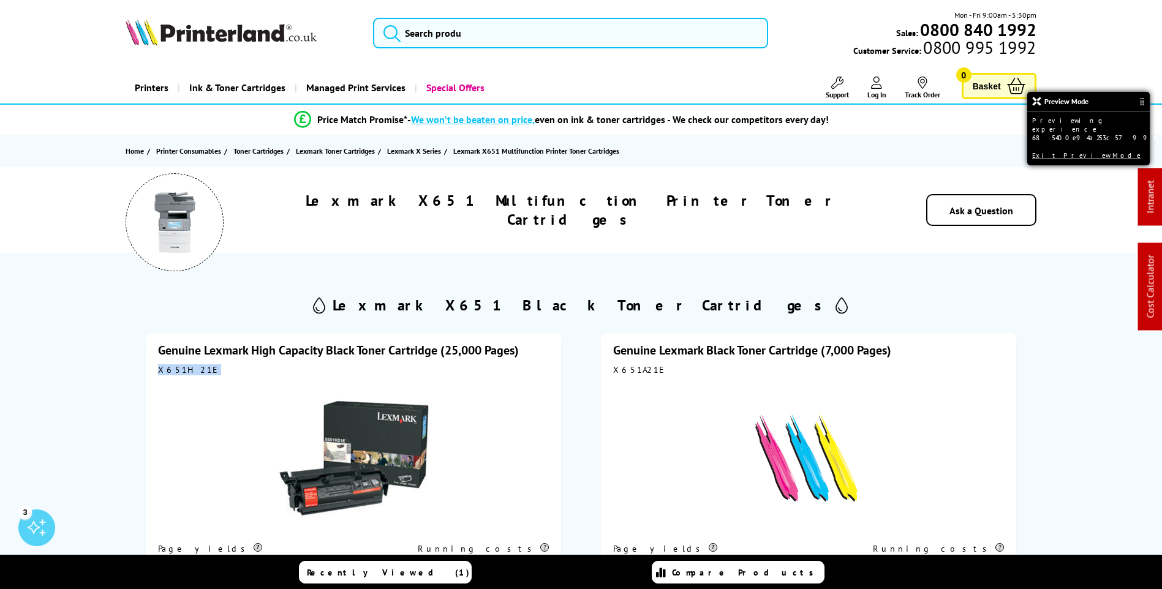
drag, startPoint x: 197, startPoint y: 372, endPoint x: 154, endPoint y: 368, distance: 43.7
click at [154, 368] on div "Genuine Lexmark High Capacity Black Toner Cartridge (25,000 Pages) X651H21E Pag…" at bounding box center [353, 518] width 415 height 370
copy div "X651H21E"
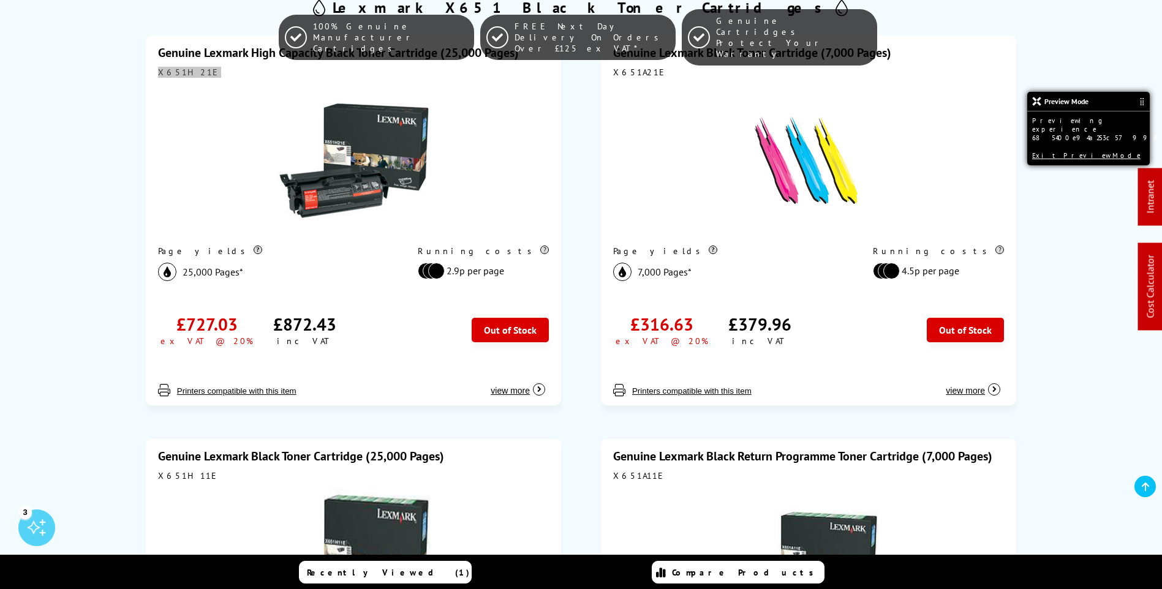
scroll to position [490, 0]
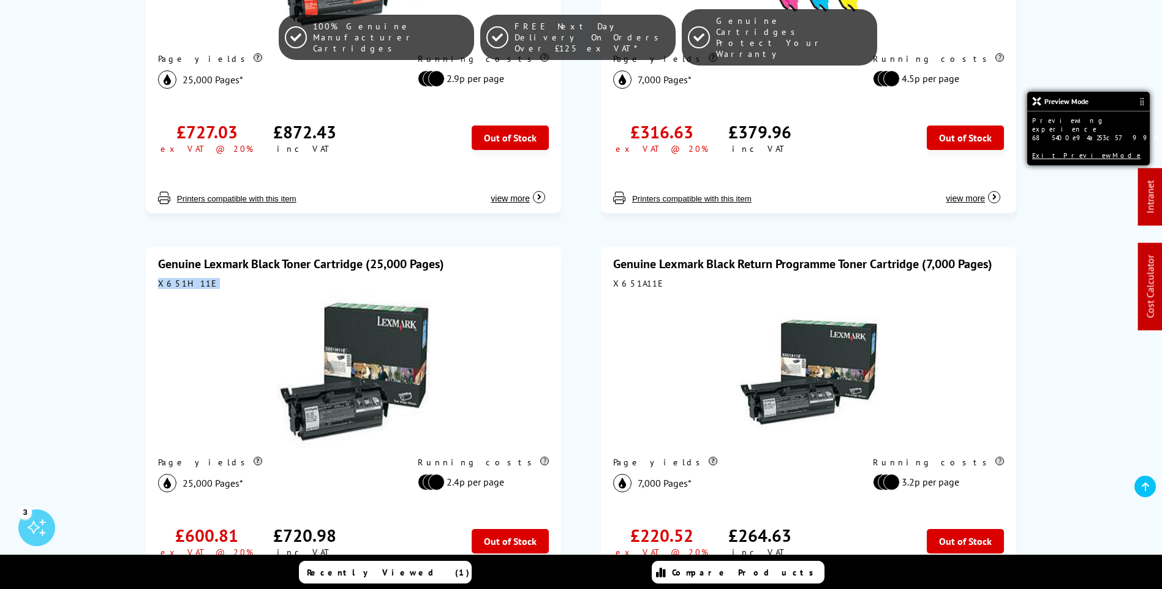
drag, startPoint x: 198, startPoint y: 287, endPoint x: 156, endPoint y: 285, distance: 42.3
click at [156, 285] on div "Genuine Lexmark Black Toner Cartridge (25,000 Pages) X651H11E Page yields 25,00…" at bounding box center [353, 432] width 415 height 370
copy div "X651H11E"
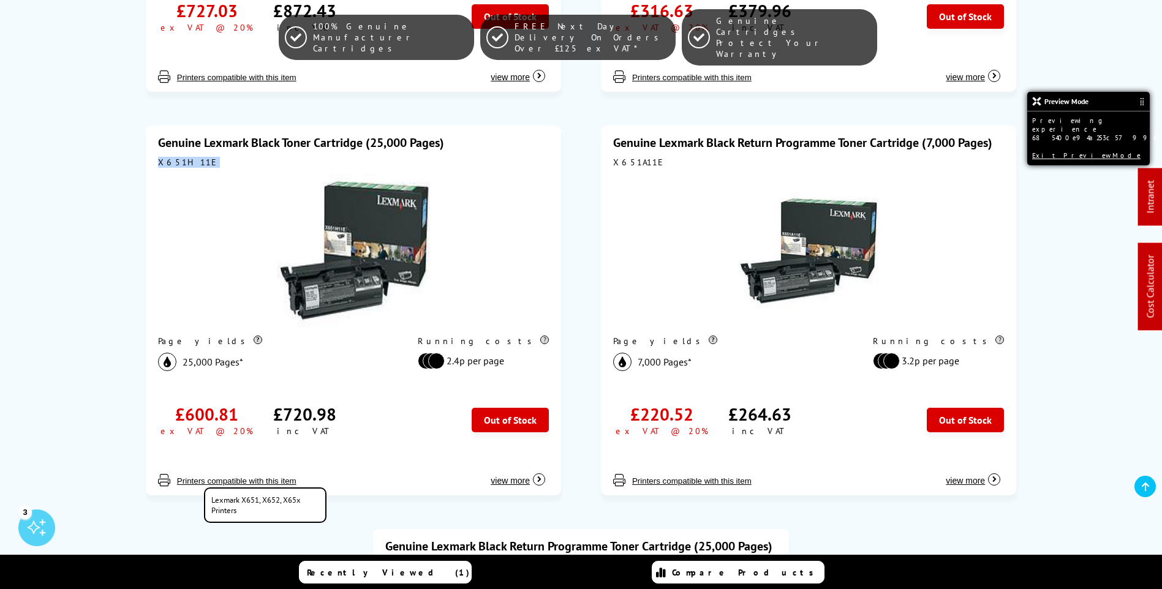
scroll to position [613, 0]
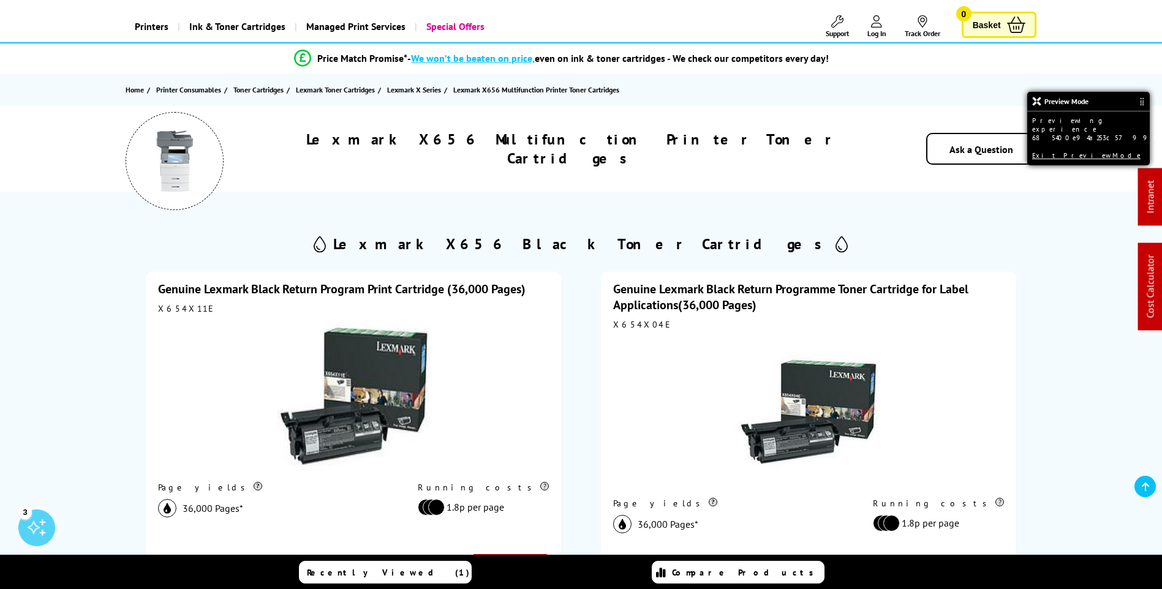
scroll to position [184, 0]
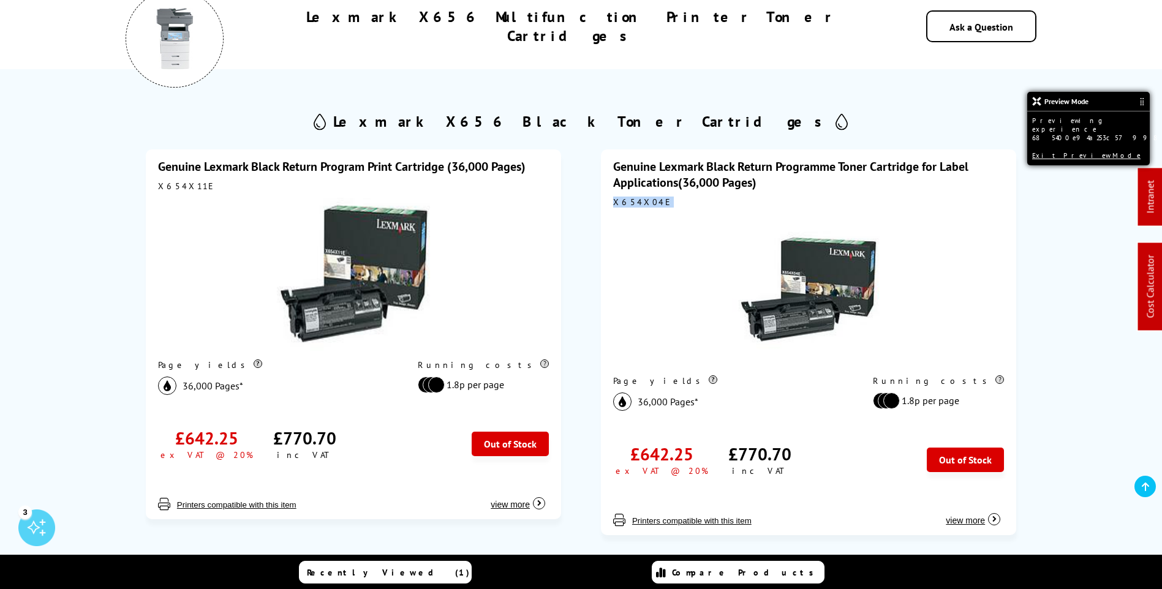
drag, startPoint x: 652, startPoint y: 205, endPoint x: 597, endPoint y: 205, distance: 54.5
click at [597, 205] on div "Genuine Lexmark Black Return Programme Toner Cartridge for Label Applications(3…" at bounding box center [809, 337] width 446 height 407
copy div "X654X04E"
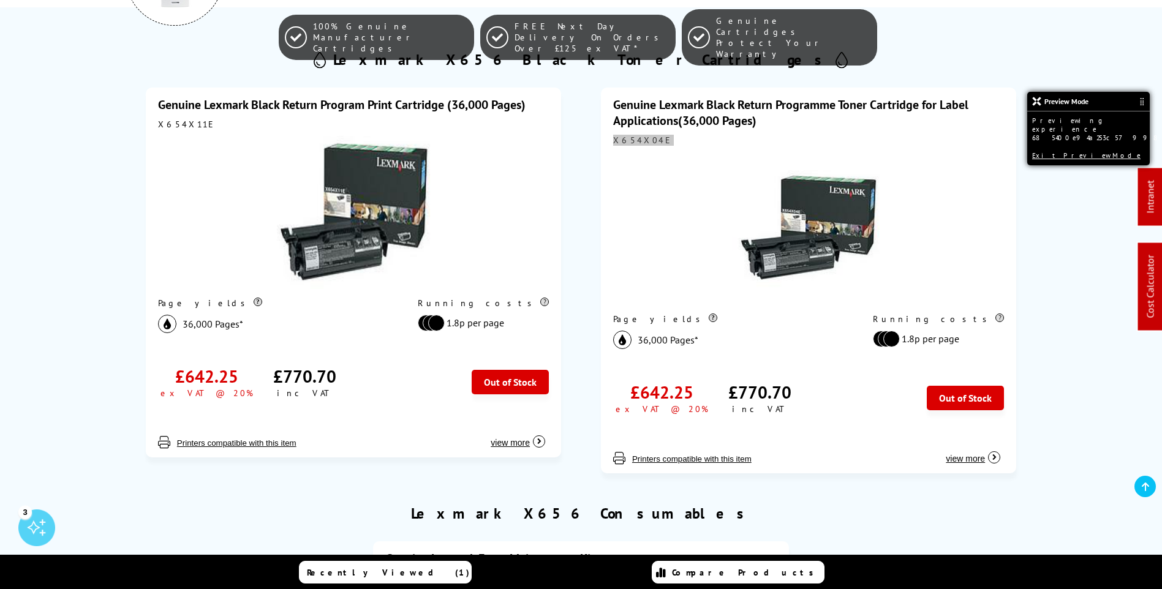
scroll to position [245, 0]
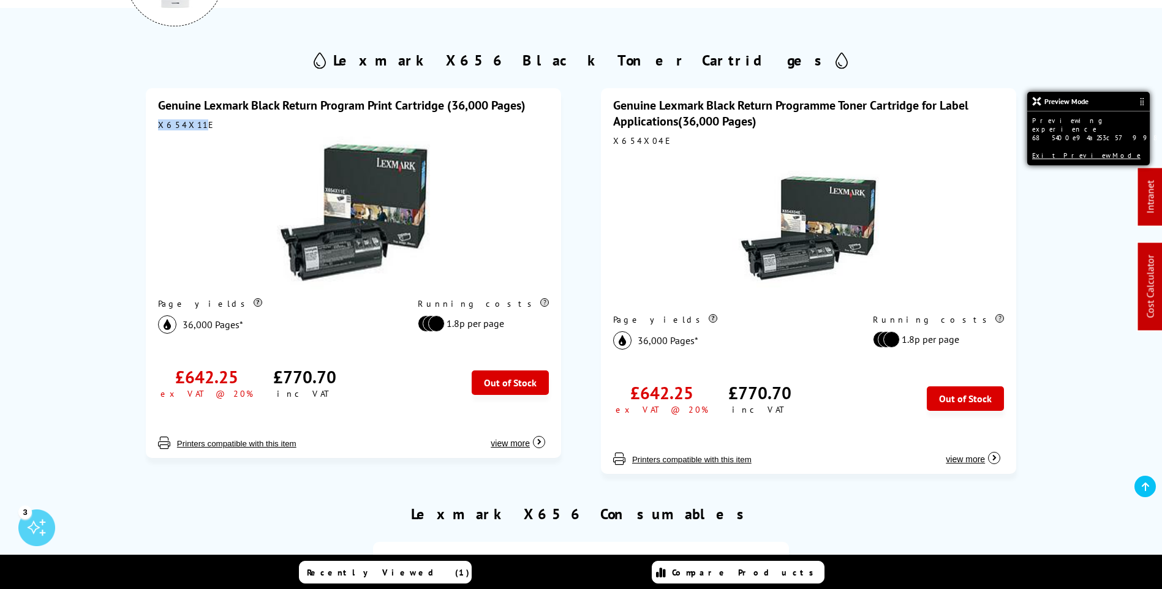
drag, startPoint x: 194, startPoint y: 126, endPoint x: 140, endPoint y: 126, distance: 53.9
click at [140, 126] on div "Genuine Lexmark Black Return Program Print Cartridge (36,000 Pages) X654X11E Pa…" at bounding box center [353, 276] width 446 height 407
drag, startPoint x: 140, startPoint y: 126, endPoint x: 198, endPoint y: 120, distance: 57.8
click at [198, 120] on div "X654X11E" at bounding box center [353, 124] width 391 height 11
drag, startPoint x: 198, startPoint y: 126, endPoint x: 155, endPoint y: 127, distance: 42.9
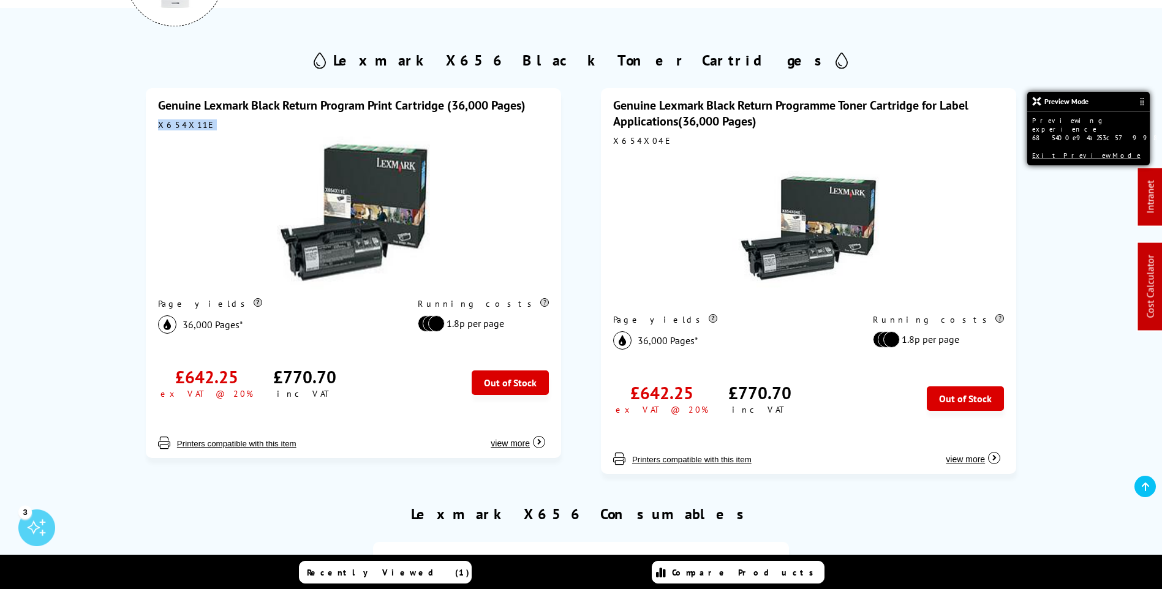
click at [155, 127] on div "Genuine Lexmark Black Return Program Print Cartridge (36,000 Pages) X654X11E Pa…" at bounding box center [353, 273] width 415 height 370
copy div "X654X11E"
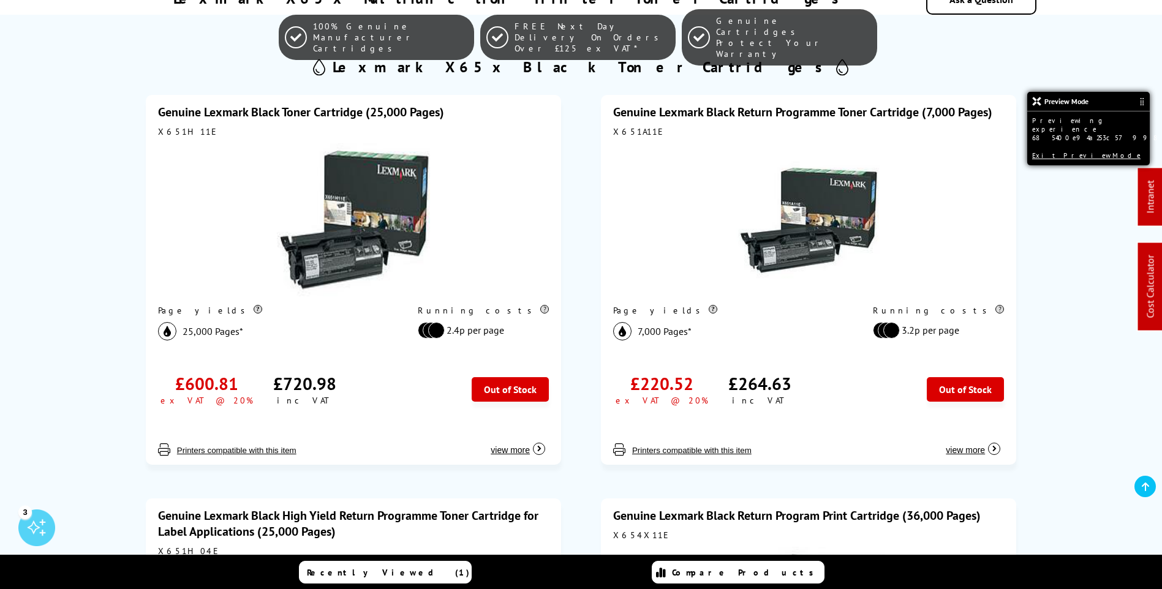
scroll to position [184, 0]
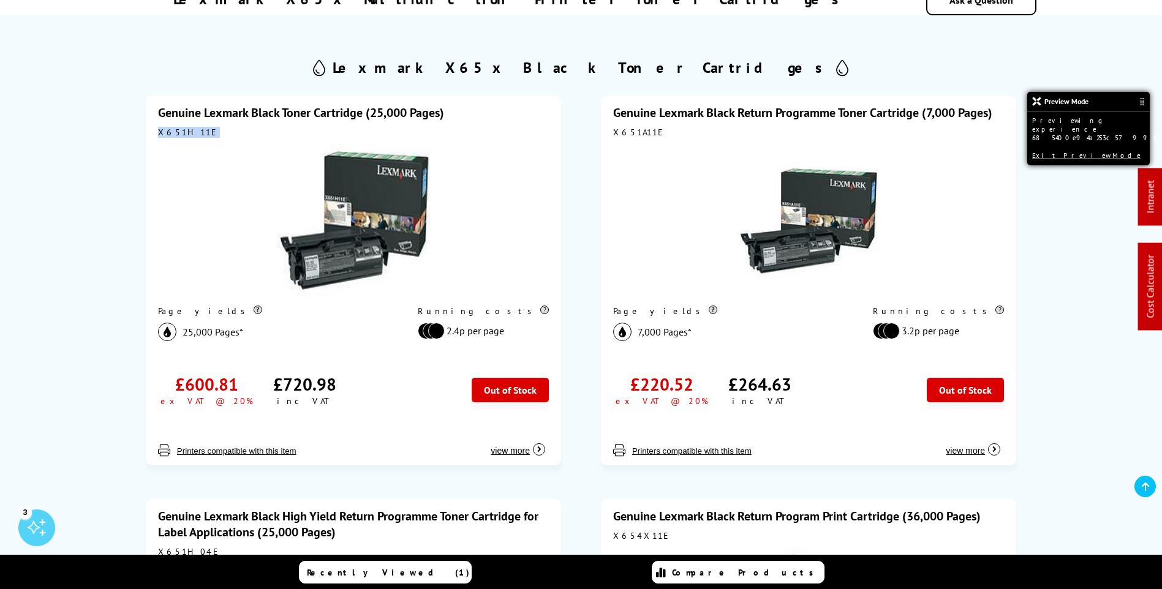
drag, startPoint x: 197, startPoint y: 132, endPoint x: 151, endPoint y: 137, distance: 46.3
click at [151, 137] on div "Genuine Lexmark Black Toner Cartridge (25,000 Pages) X651H11E Page yields 25,00…" at bounding box center [353, 281] width 415 height 370
copy div "X651H11E"
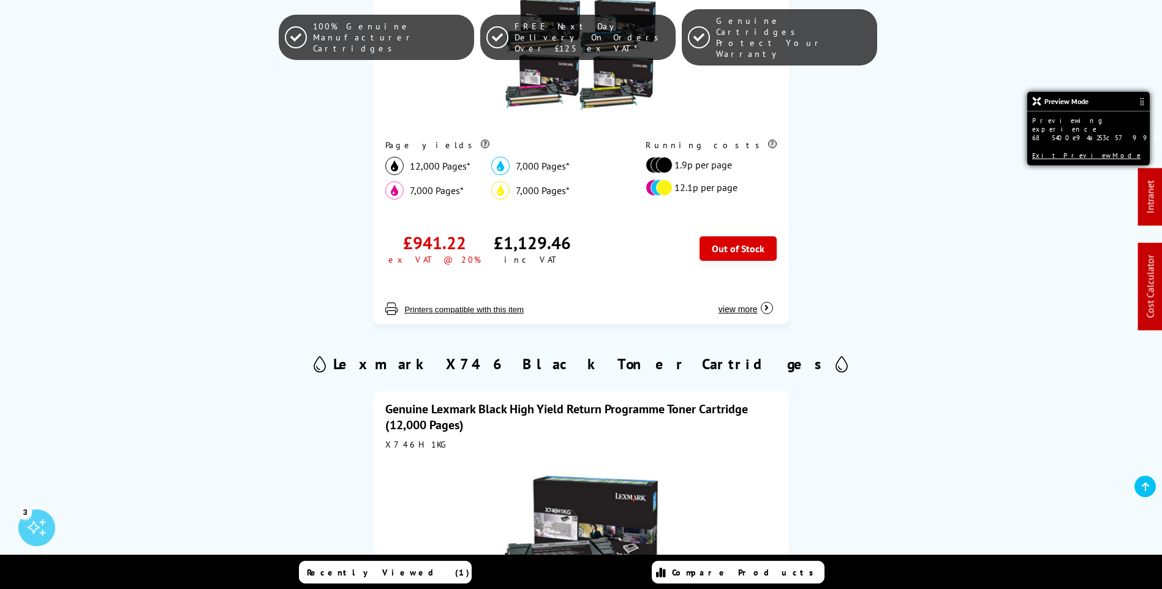
scroll to position [613, 0]
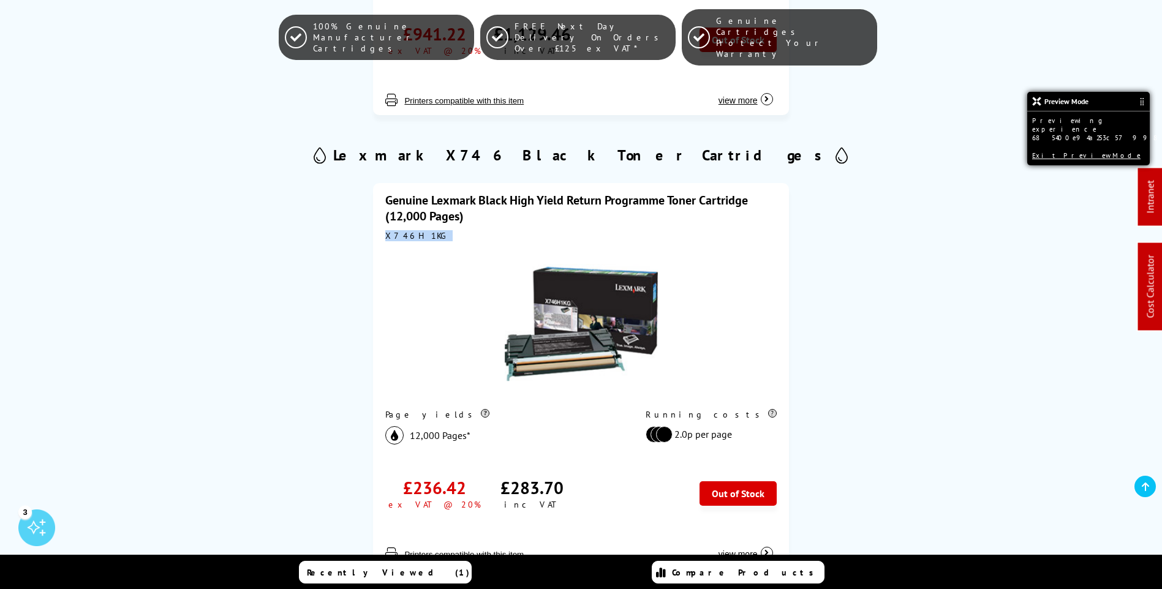
drag, startPoint x: 426, startPoint y: 235, endPoint x: 386, endPoint y: 239, distance: 40.0
click at [386, 239] on div "X746H1KG" at bounding box center [580, 235] width 391 height 11
copy div "X746H1KG"
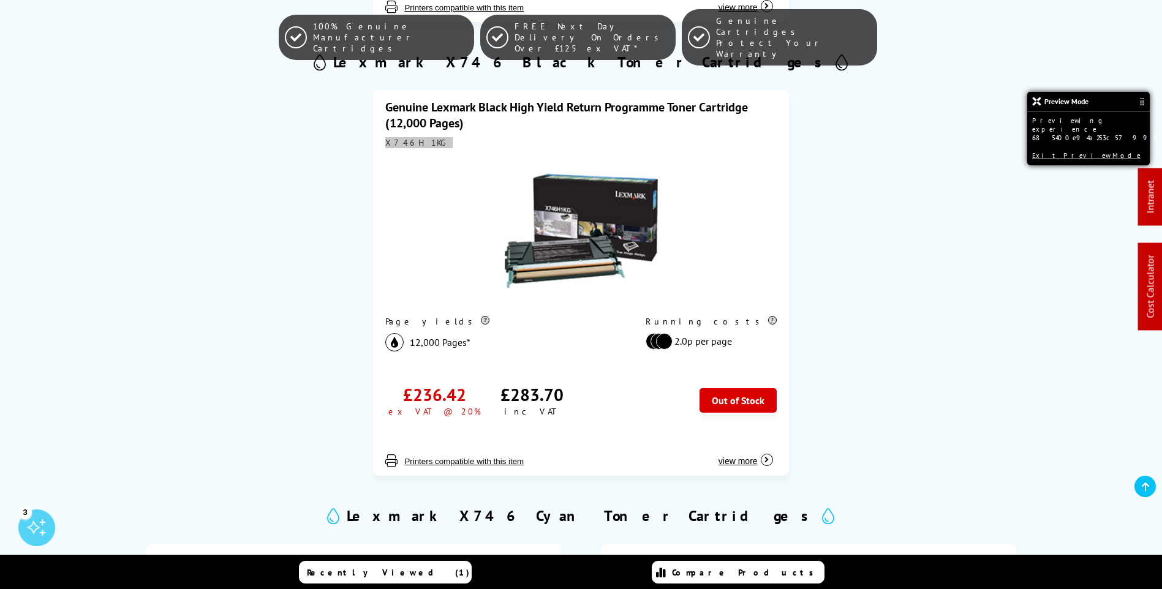
scroll to position [735, 0]
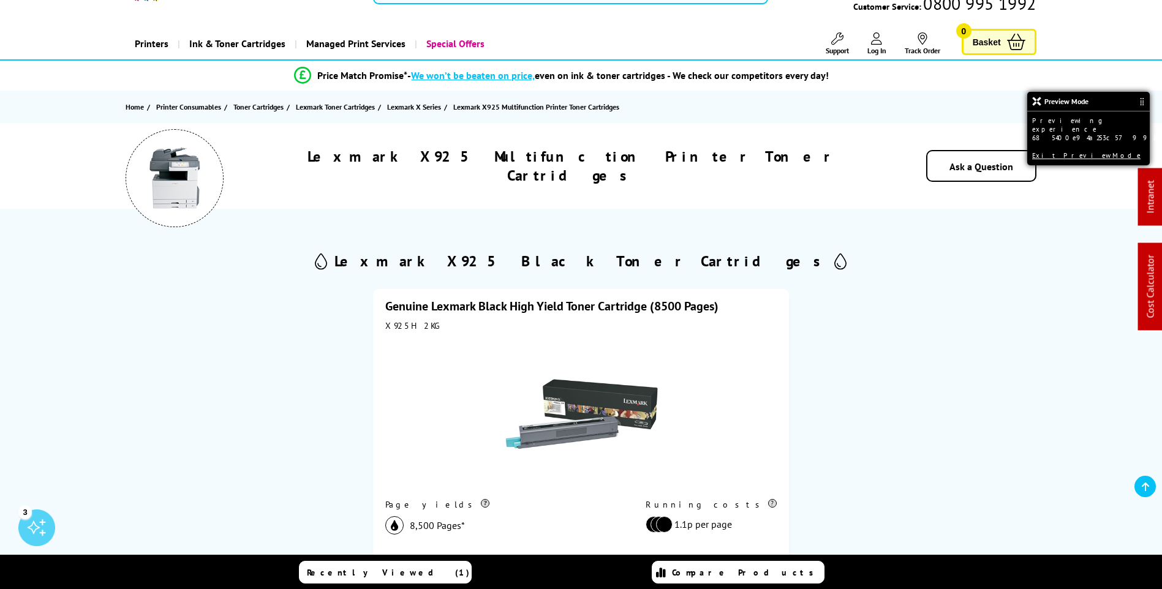
scroll to position [245, 0]
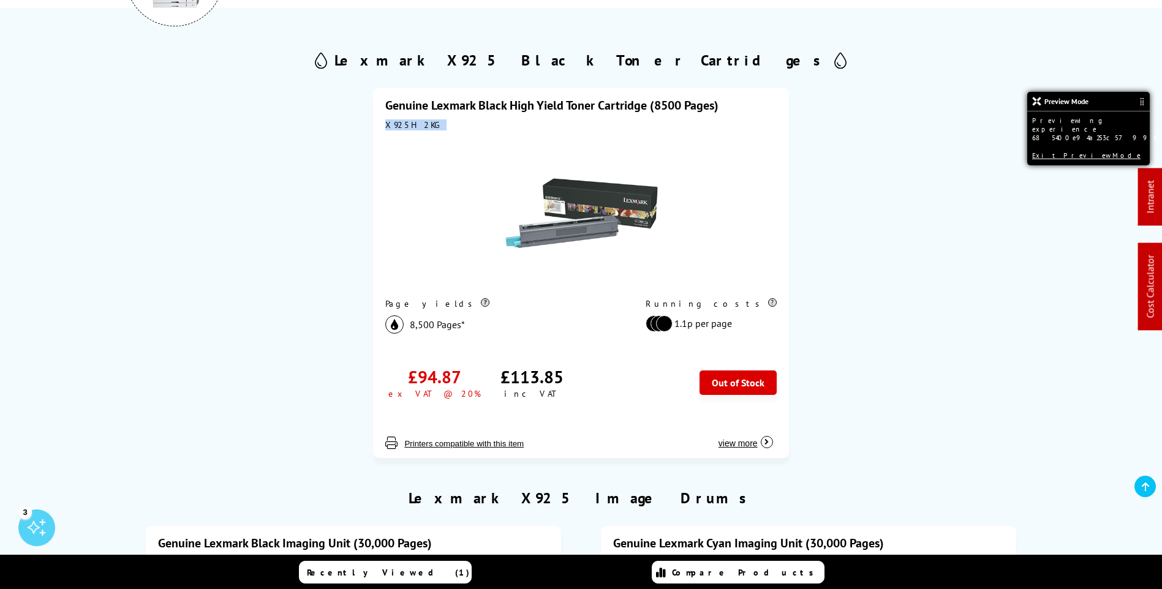
drag, startPoint x: 426, startPoint y: 124, endPoint x: 387, endPoint y: 129, distance: 38.8
click at [387, 129] on div "X925H2KG" at bounding box center [580, 124] width 391 height 11
copy div "X925H2KG"
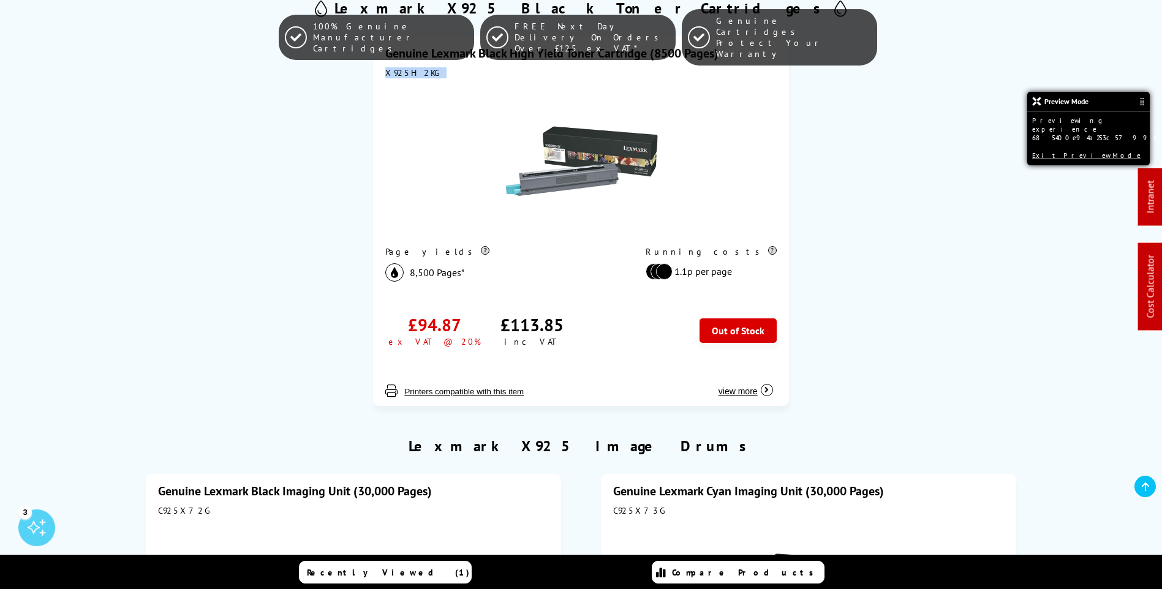
scroll to position [0, 0]
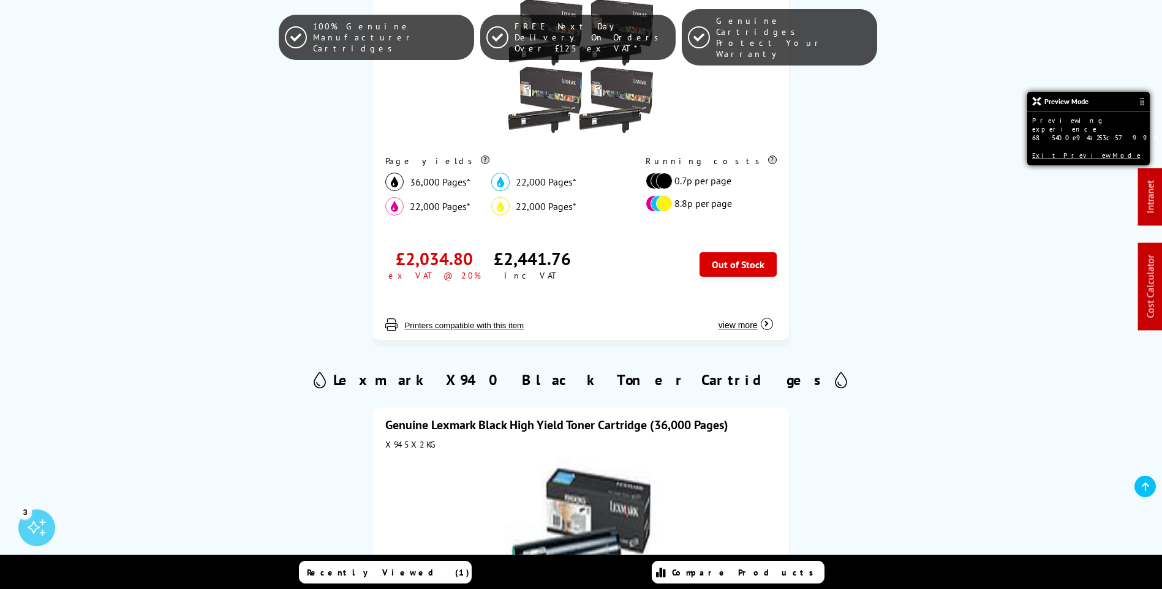
scroll to position [551, 0]
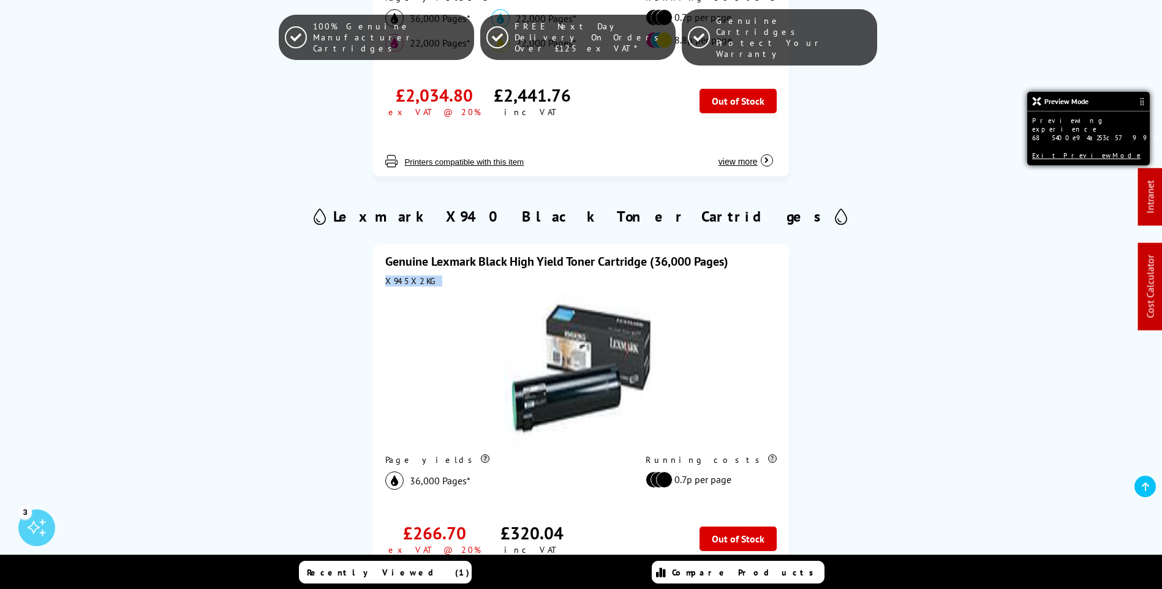
drag, startPoint x: 433, startPoint y: 282, endPoint x: 383, endPoint y: 279, distance: 50.3
click at [383, 279] on div "Genuine Lexmark Black High Yield Toner Cartridge (36,000 Pages) X945X2KG Page y…" at bounding box center [580, 429] width 415 height 370
copy div "X945X2KG"
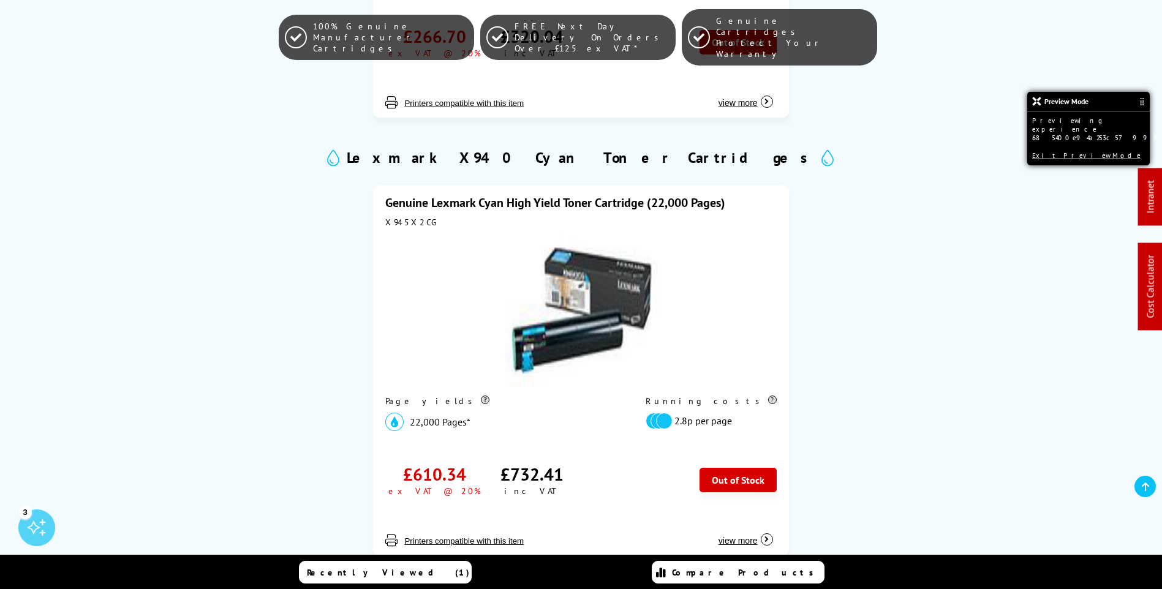
scroll to position [1103, 0]
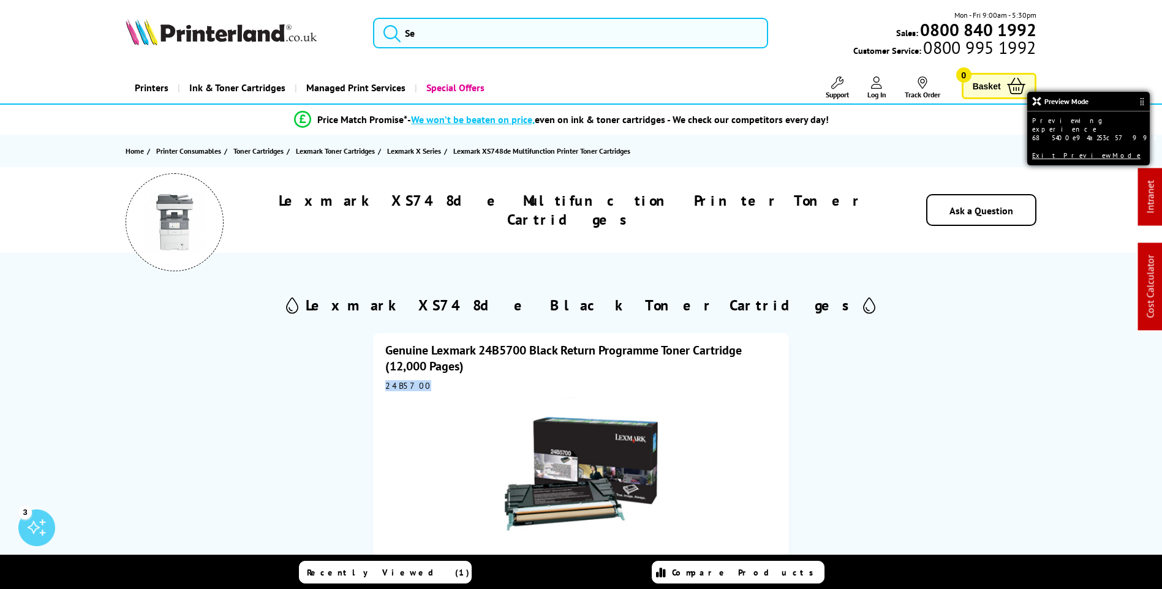
drag, startPoint x: 418, startPoint y: 389, endPoint x: 385, endPoint y: 383, distance: 33.6
click at [385, 383] on div "Genuine Lexmark 24B5700 Black Return Programme Toner Cartridge (12,000 Pages) 2…" at bounding box center [580, 547] width 415 height 429
copy div "24B5700"
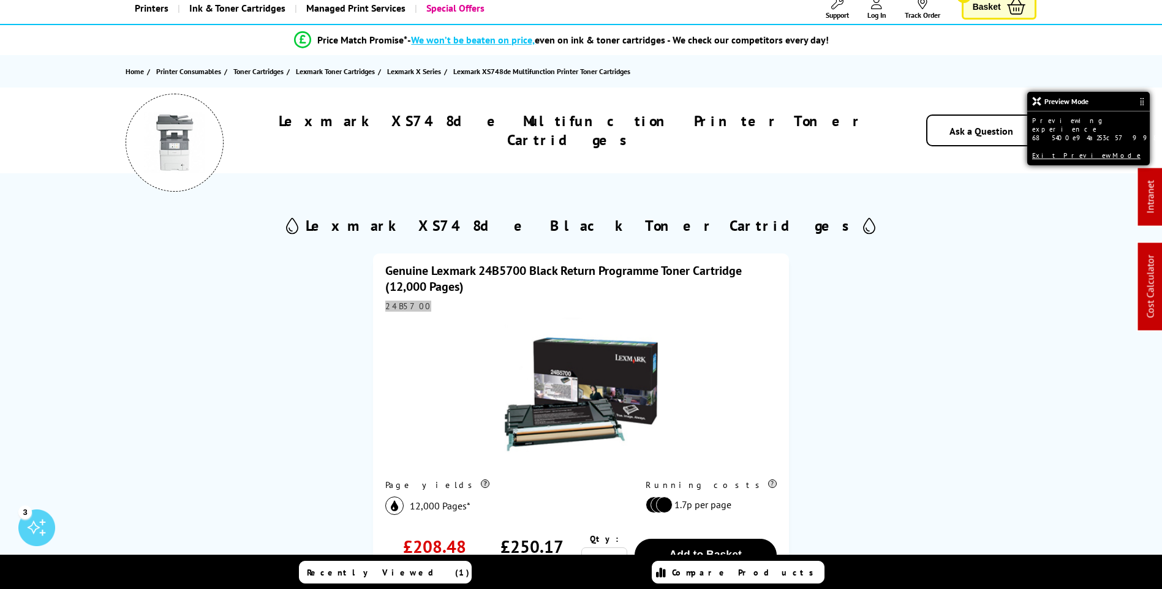
scroll to position [245, 0]
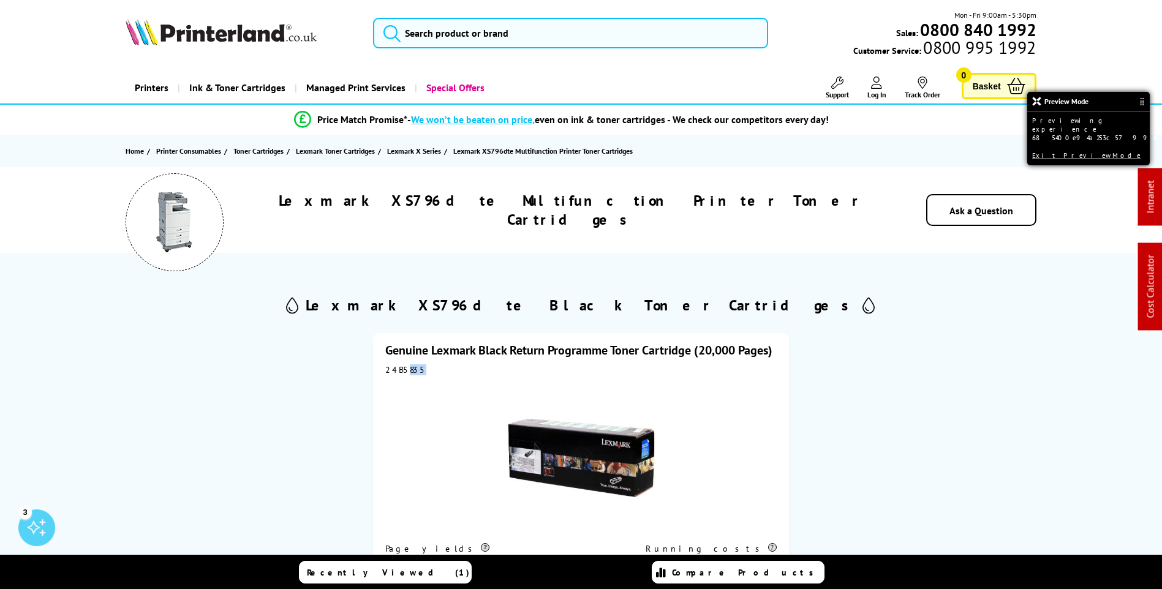
drag, startPoint x: 417, startPoint y: 375, endPoint x: 402, endPoint y: 375, distance: 14.1
click at [402, 375] on div "24B5835" at bounding box center [580, 369] width 391 height 11
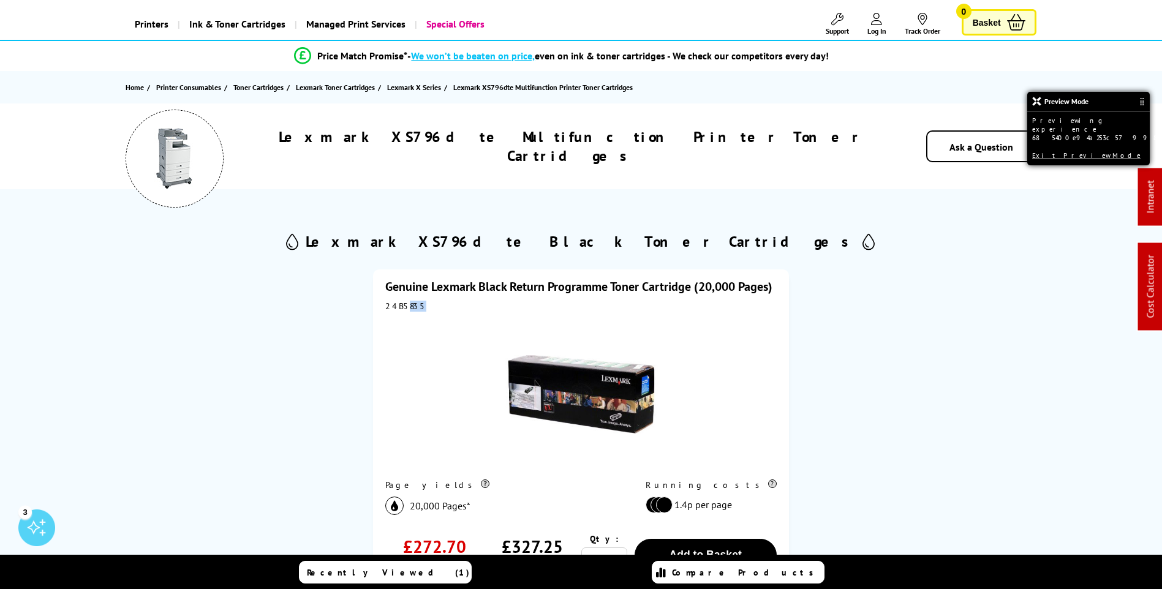
scroll to position [61, 0]
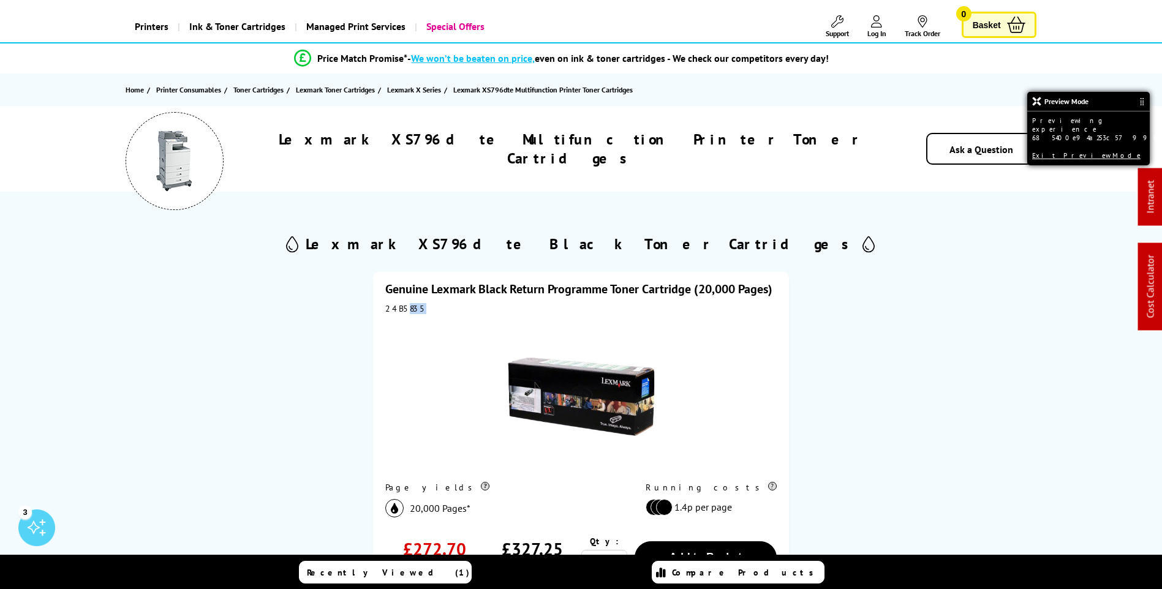
click at [421, 307] on div "24B5835" at bounding box center [580, 308] width 391 height 11
drag, startPoint x: 419, startPoint y: 308, endPoint x: 386, endPoint y: 308, distance: 33.1
click at [386, 308] on div "24B5835" at bounding box center [580, 308] width 391 height 11
copy div "24B5835"
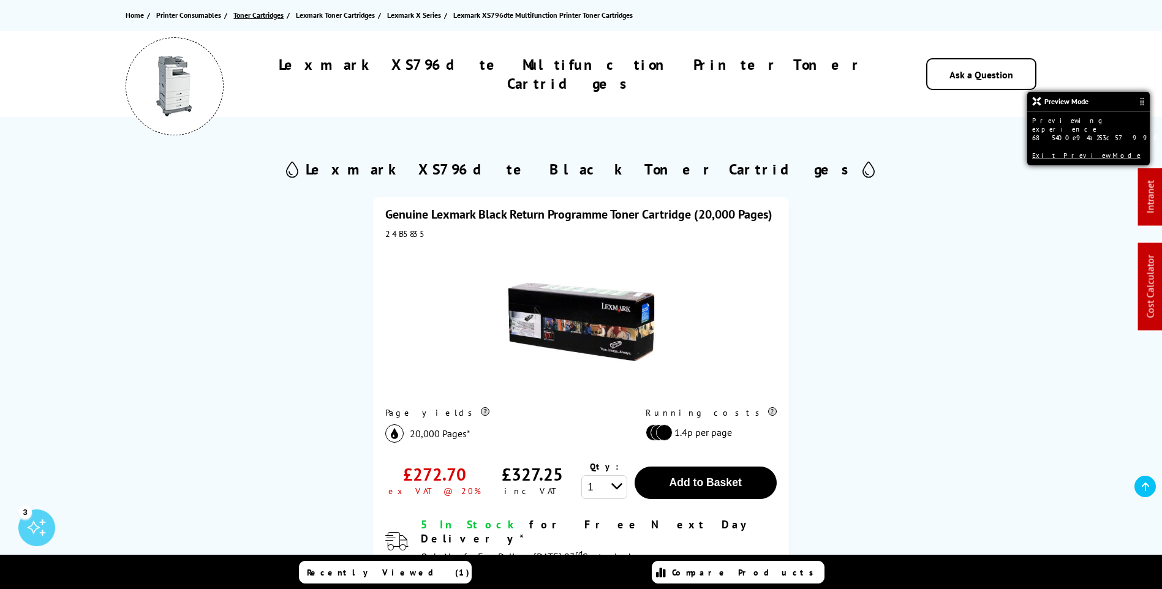
scroll to position [123, 0]
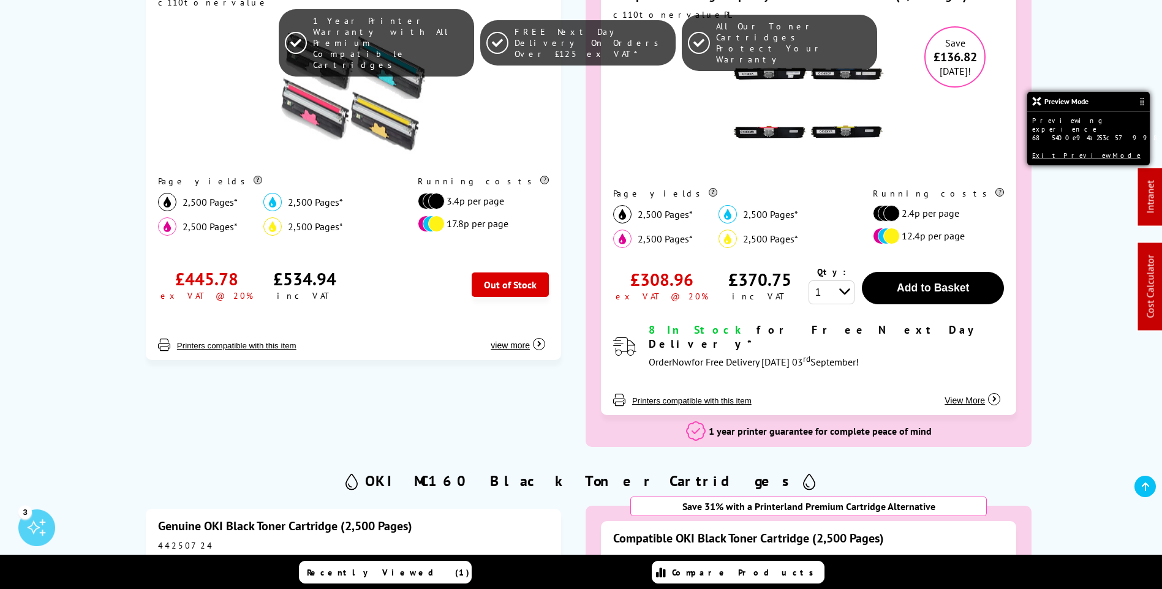
scroll to position [490, 0]
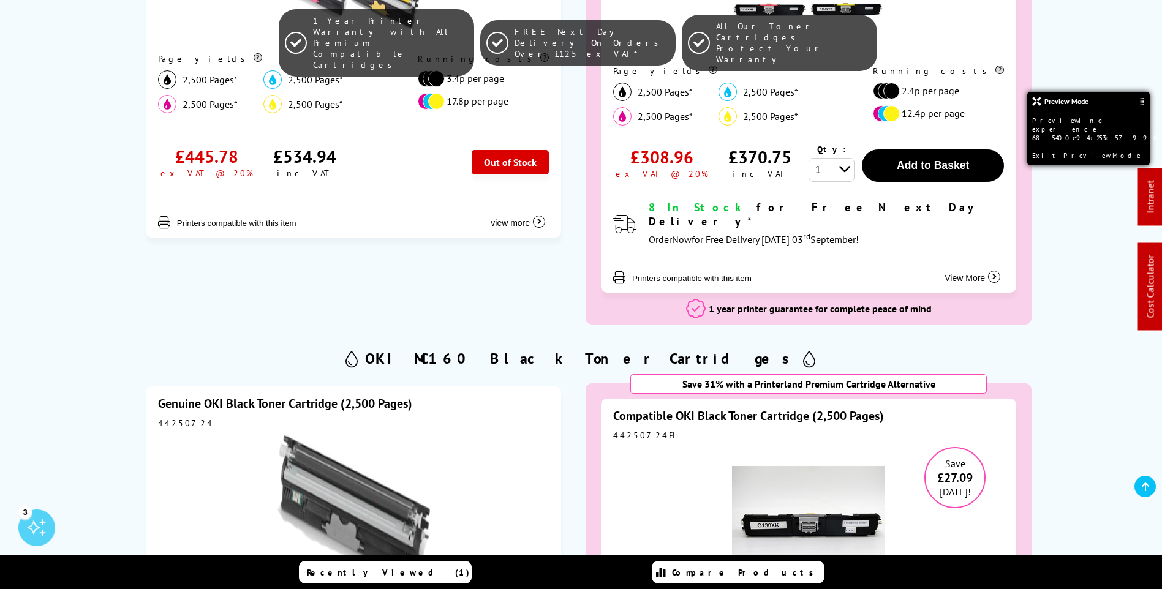
click at [206, 418] on div "44250724" at bounding box center [353, 423] width 391 height 11
drag, startPoint x: 195, startPoint y: 409, endPoint x: 156, endPoint y: 410, distance: 38.6
click at [156, 410] on div "Genuine OKI Black Toner Cartridge (2,500 Pages) 44250724 Page yields 2,500 Page…" at bounding box center [353, 571] width 415 height 370
copy div "44250724"
